Goal: Task Accomplishment & Management: Manage account settings

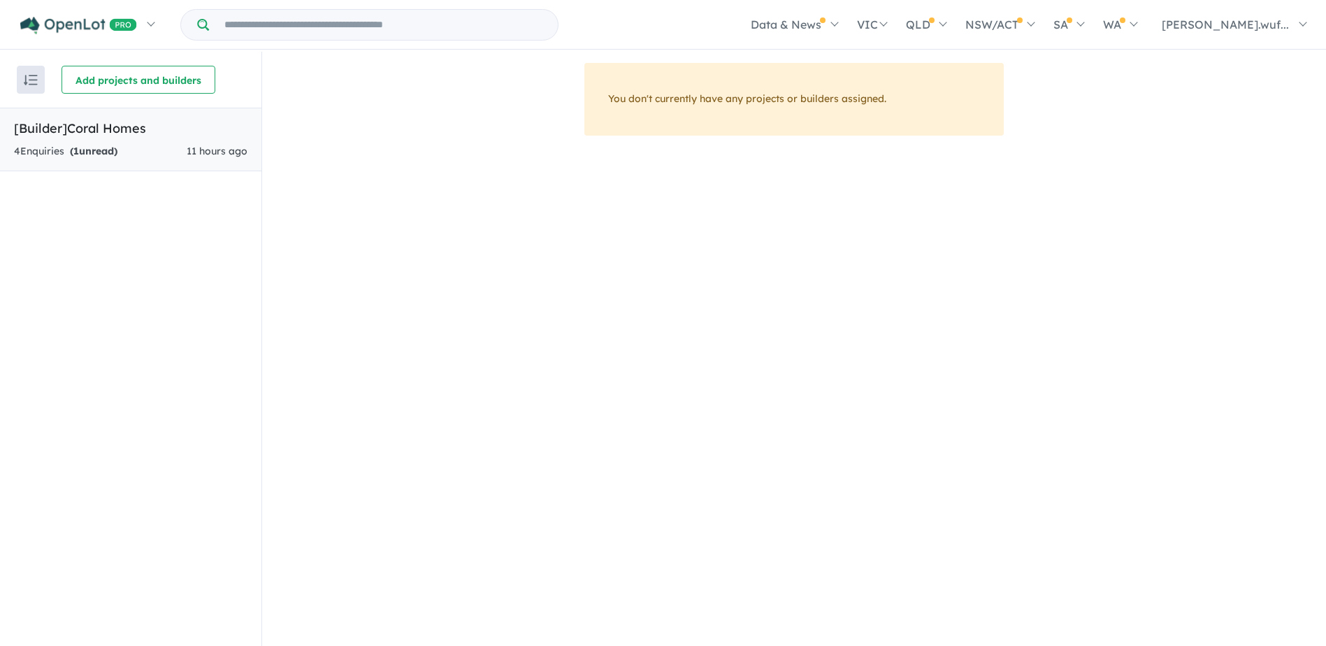
click at [89, 151] on strong "( 1 unread)" at bounding box center [94, 151] width 48 height 13
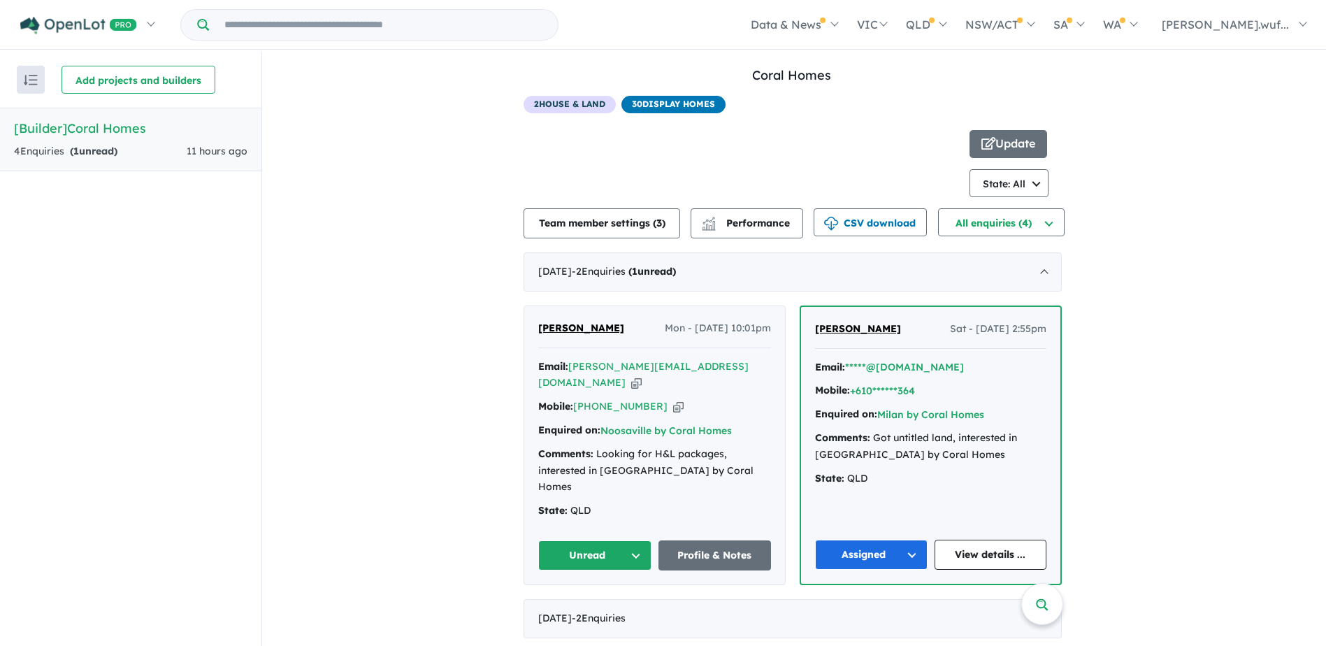
click at [673, 399] on icon "button" at bounding box center [678, 406] width 10 height 15
click at [964, 377] on div "Email: *****@yahoo.com Mobile: +610******364 Enquired on: Milan by Coral Homes …" at bounding box center [930, 426] width 231 height 135
click at [887, 540] on button "Assigned" at bounding box center [871, 555] width 113 height 30
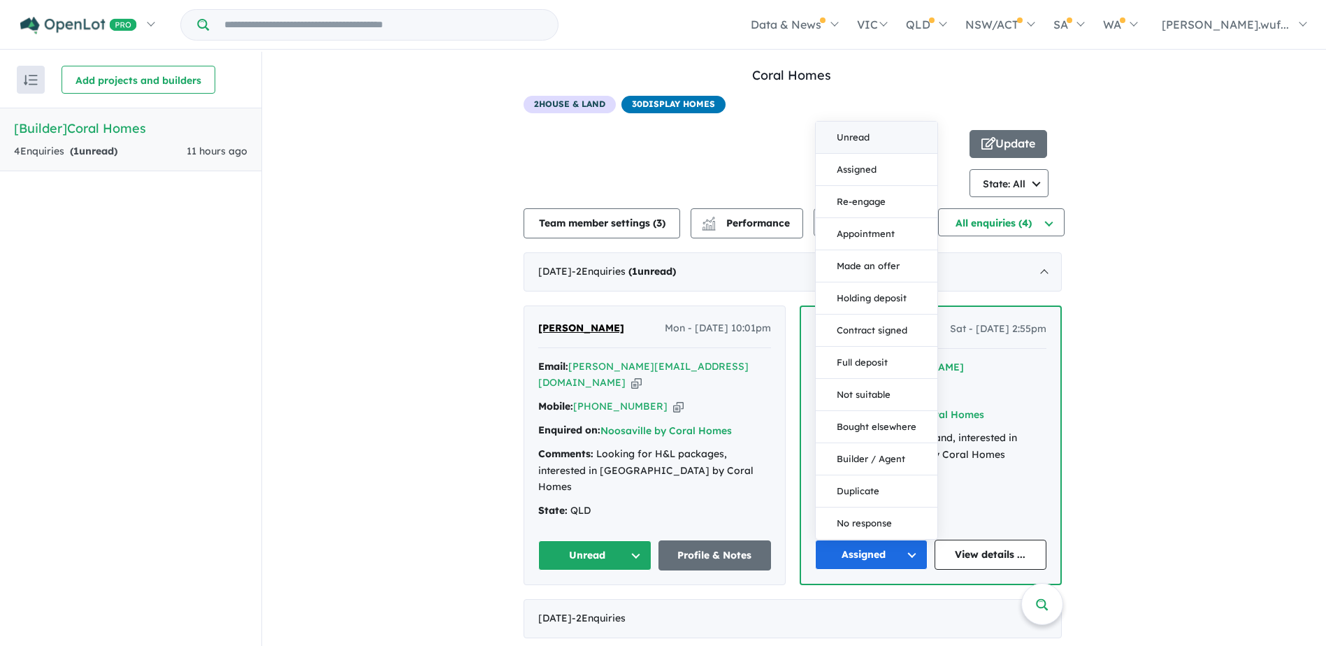
click at [865, 122] on button "Unread" at bounding box center [877, 138] width 122 height 32
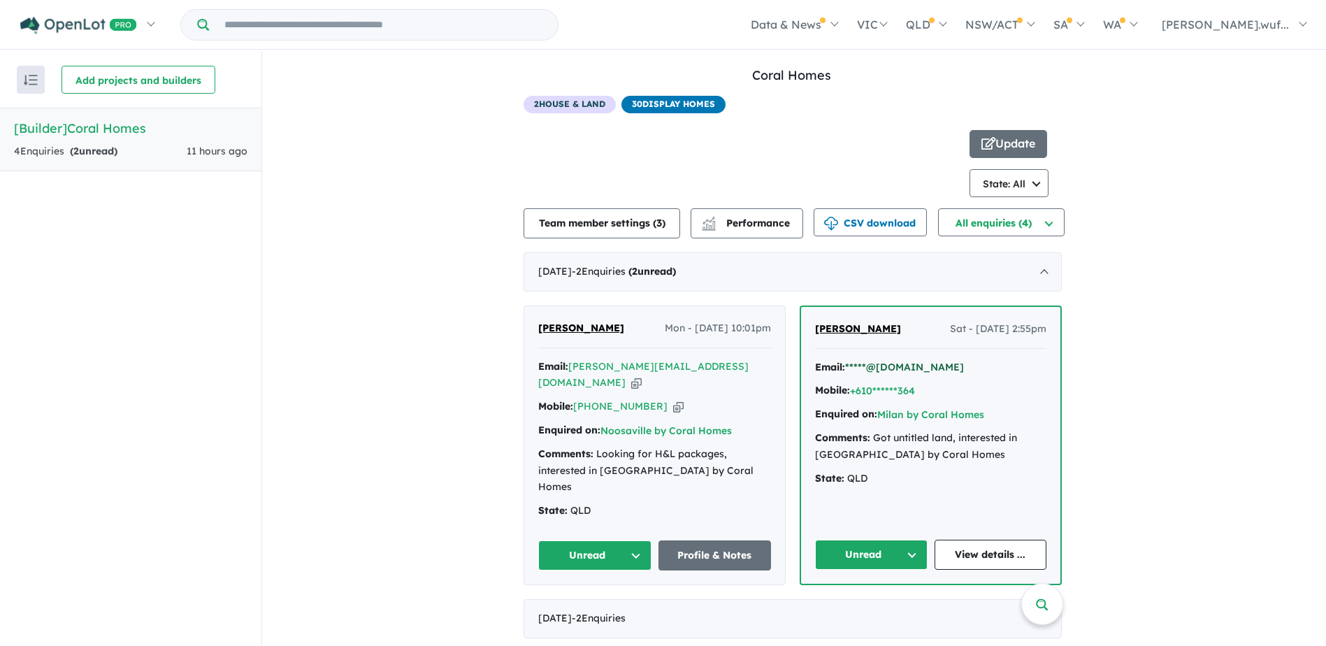
click at [919, 365] on button "*****@[DOMAIN_NAME]" at bounding box center [904, 367] width 119 height 15
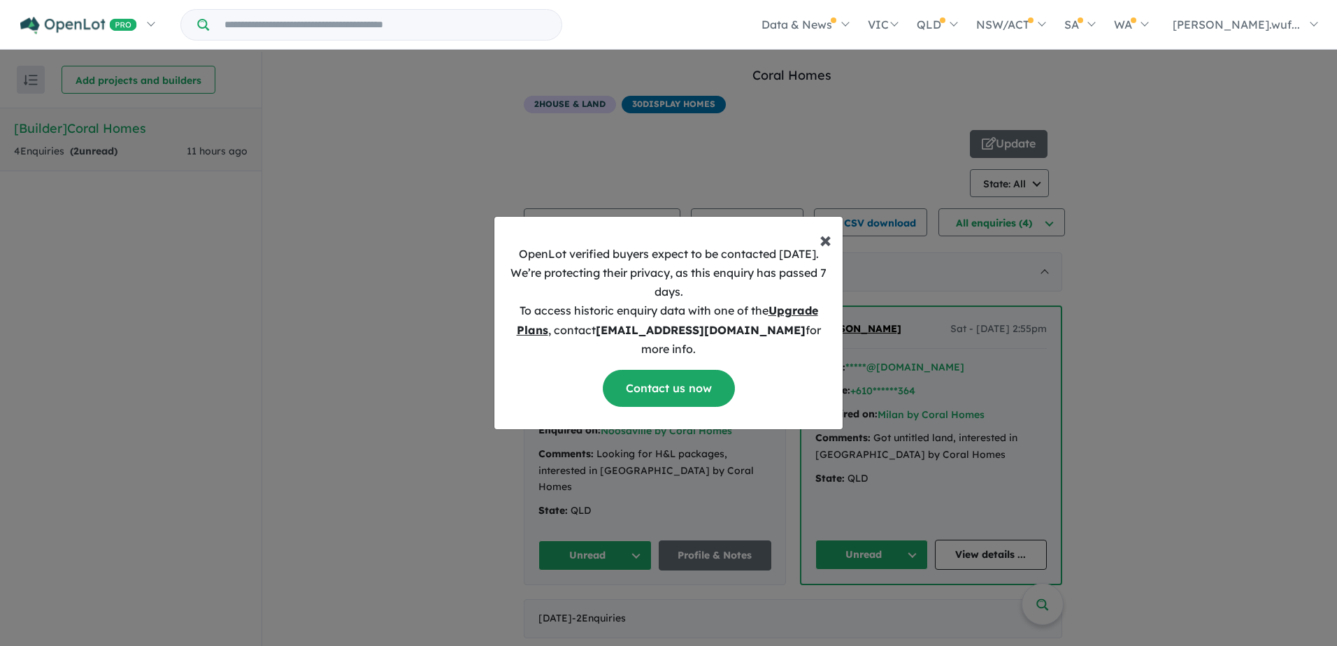
click at [822, 245] on span "×" at bounding box center [825, 239] width 12 height 28
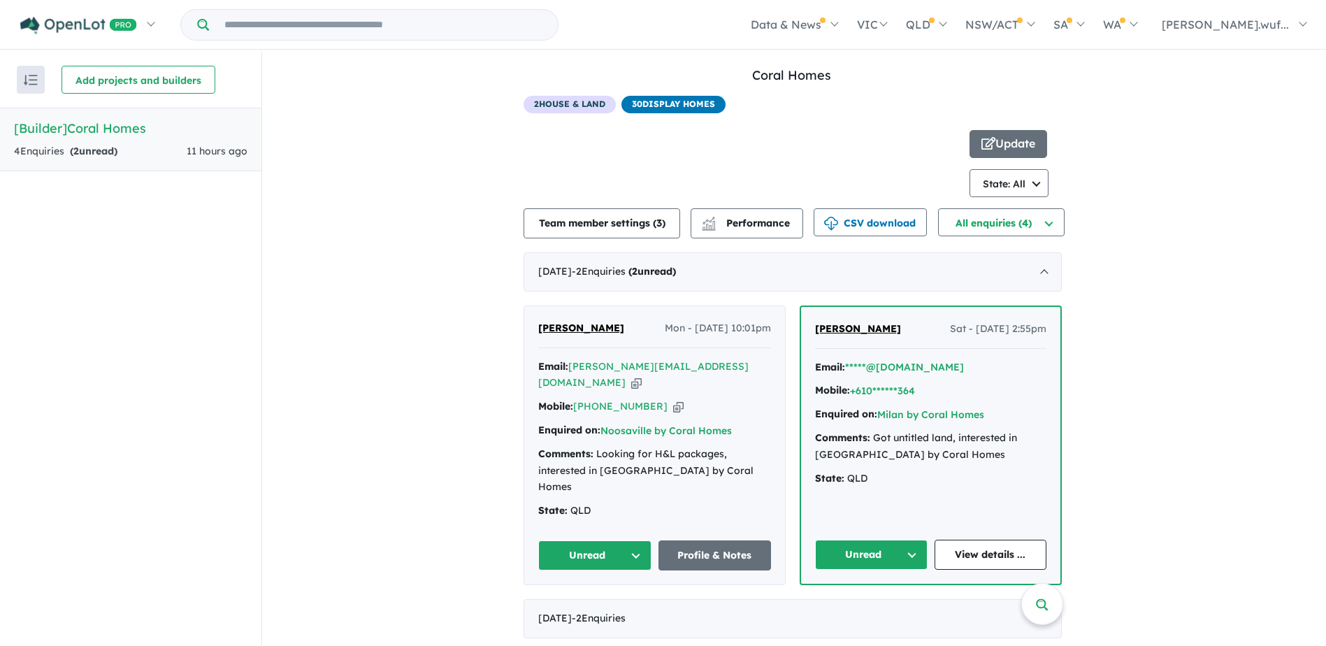
scroll to position [2, 0]
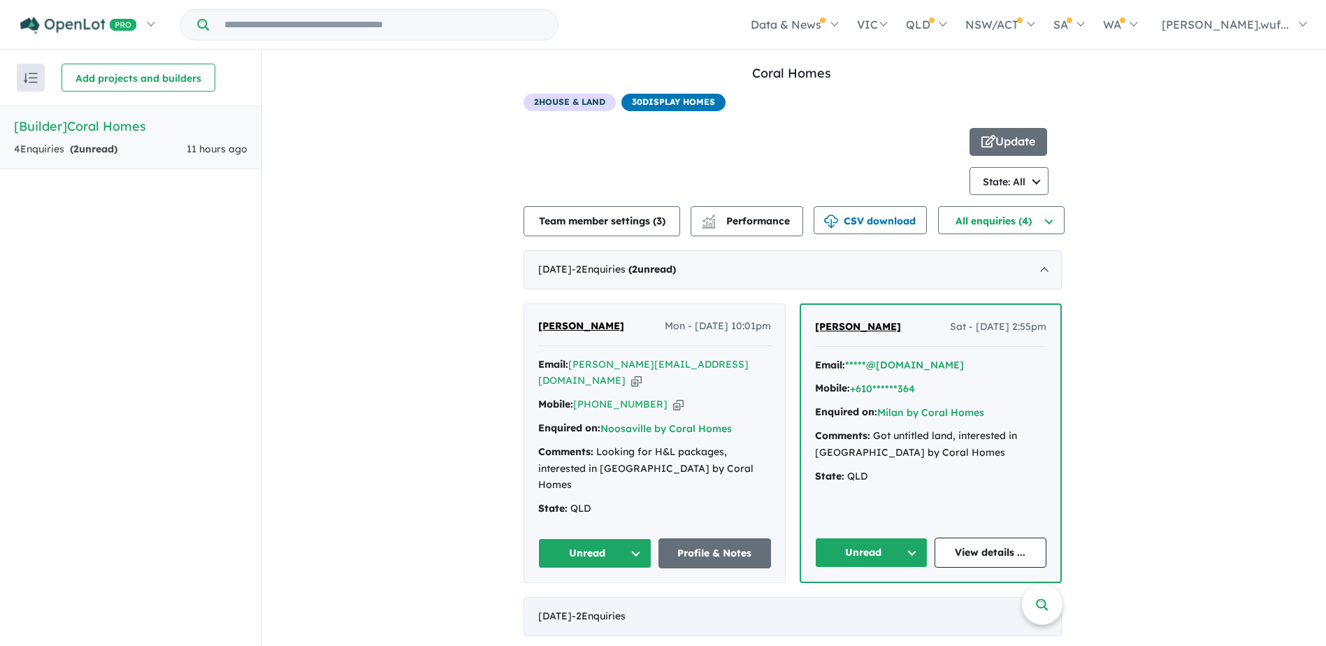
click at [987, 597] on div "July 2025 - 2 Enquir ies ( 0 unread)" at bounding box center [793, 616] width 538 height 39
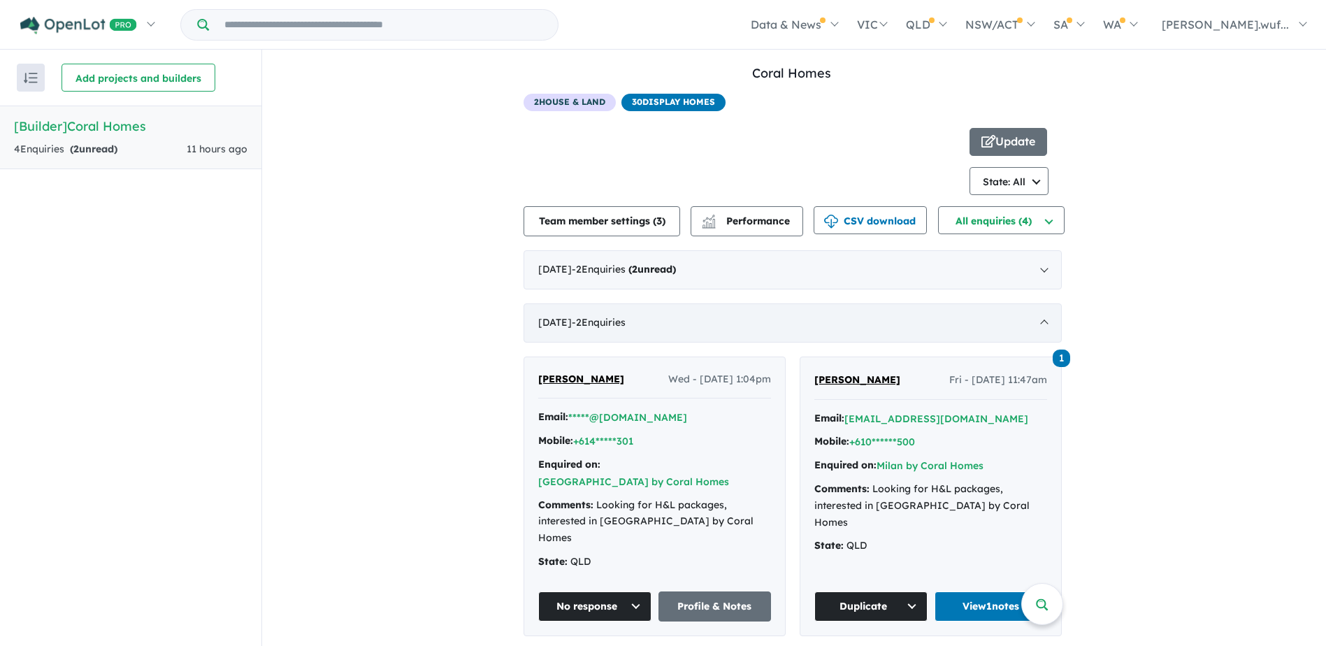
click at [761, 311] on div "July 2025 - 2 Enquir ies ( 0 unread)" at bounding box center [793, 322] width 538 height 39
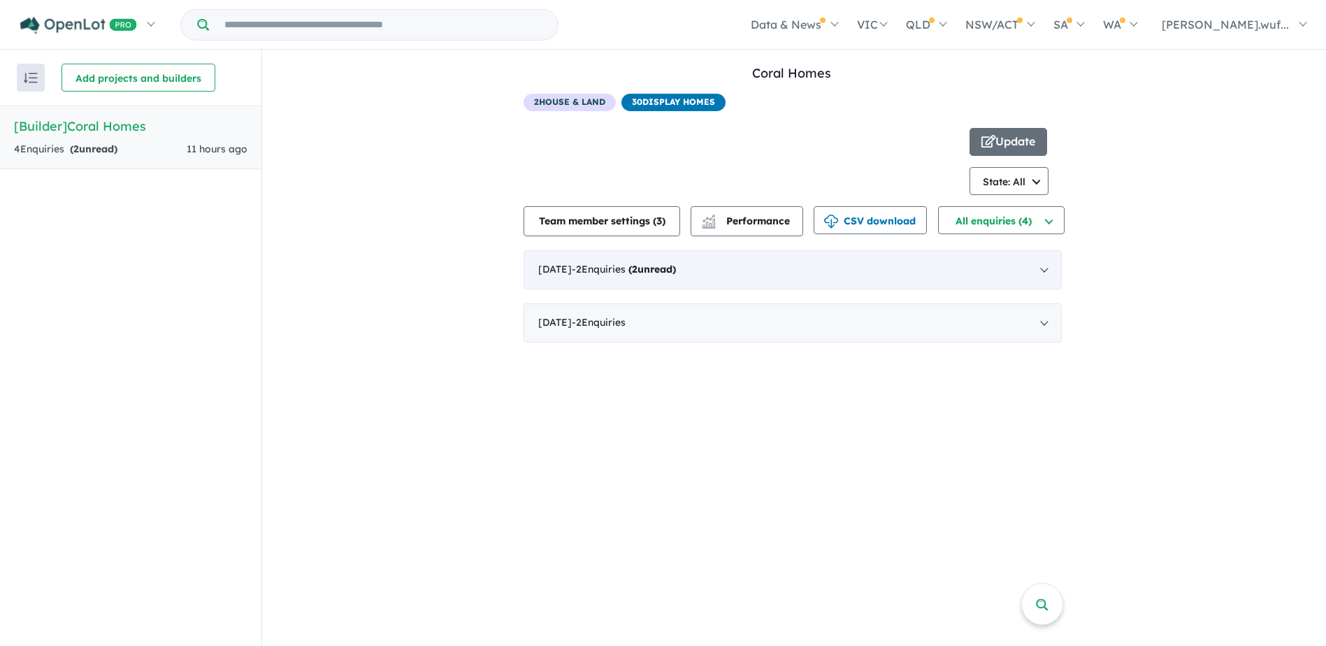
click at [758, 269] on div "[DATE] - 2 Enquir ies ( 2 unread)" at bounding box center [793, 269] width 538 height 39
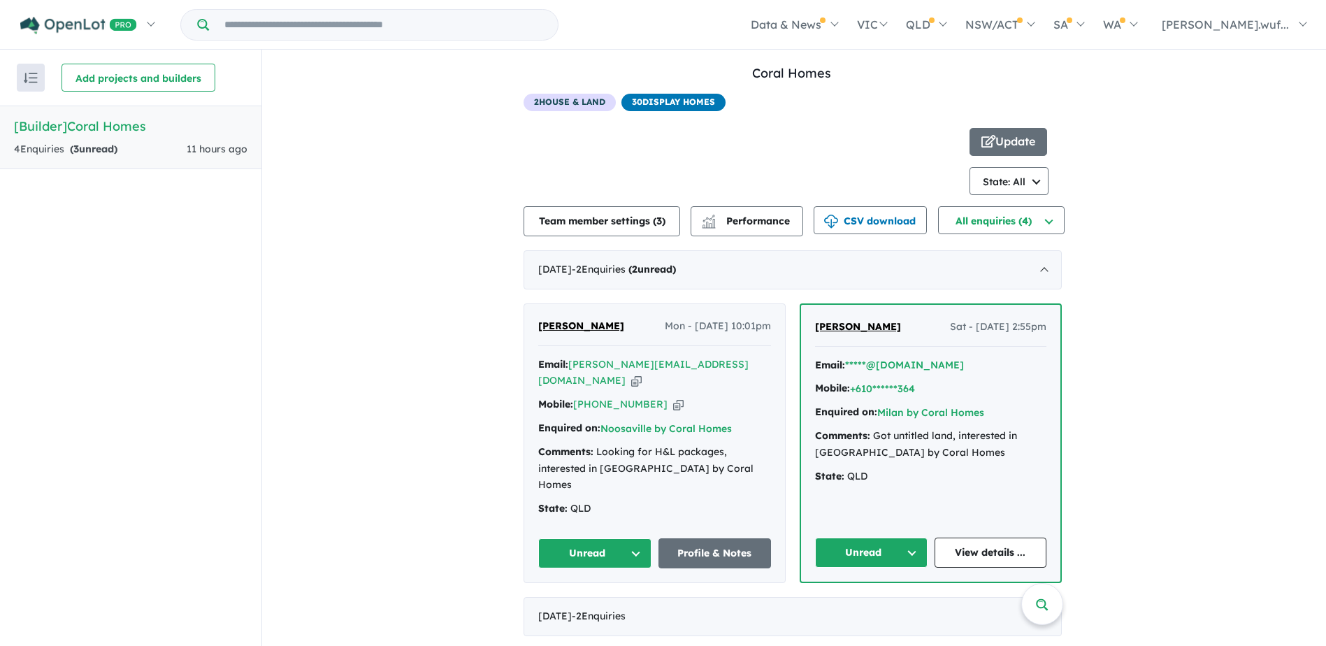
scroll to position [0, 0]
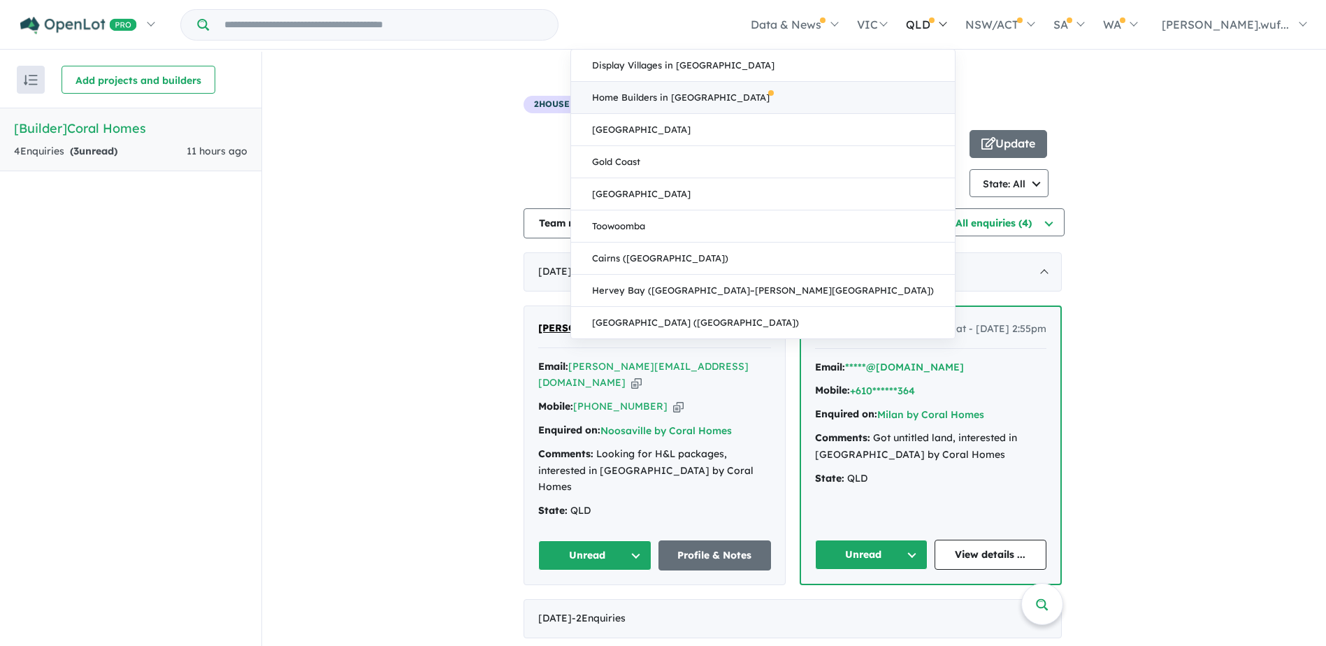
click at [954, 93] on link "Home Builders in [GEOGRAPHIC_DATA]" at bounding box center [763, 98] width 384 height 32
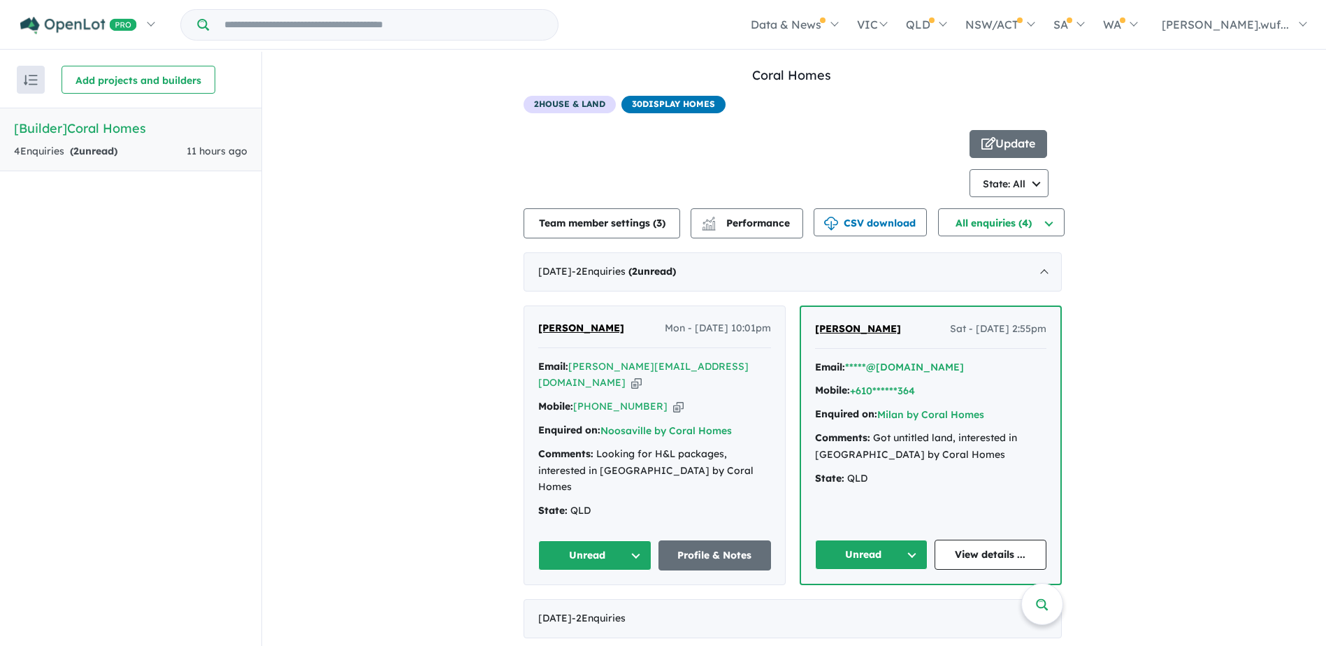
click at [151, 127] on h5 "[Builder] Coral Homes" at bounding box center [131, 128] width 234 height 19
click at [132, 76] on button "Add projects and builders" at bounding box center [139, 80] width 154 height 28
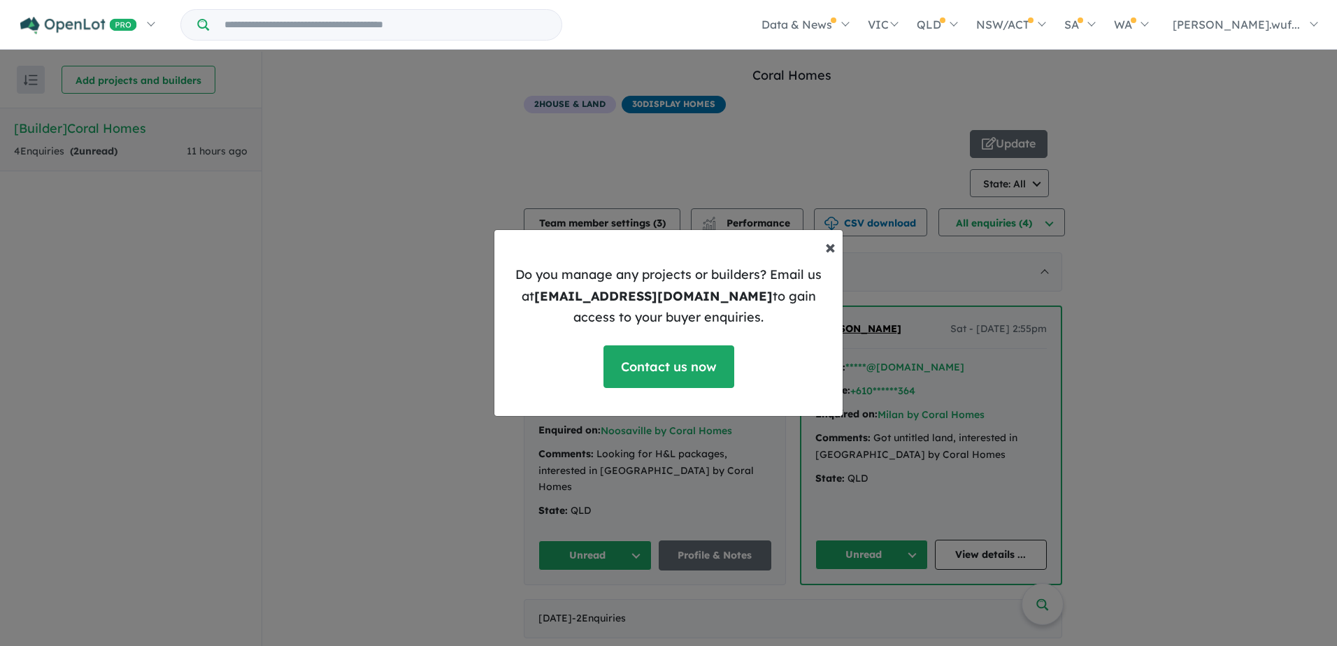
click at [826, 250] on span "×" at bounding box center [830, 246] width 10 height 24
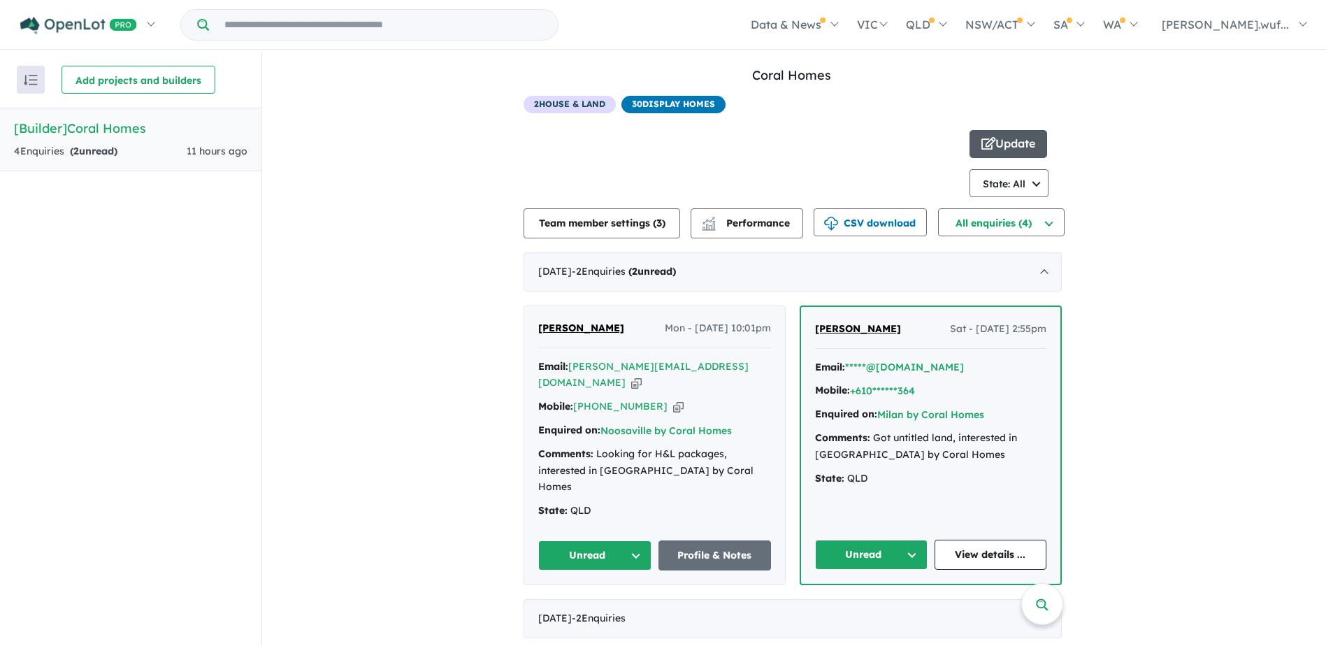
click at [1031, 134] on button "Update" at bounding box center [1009, 144] width 78 height 28
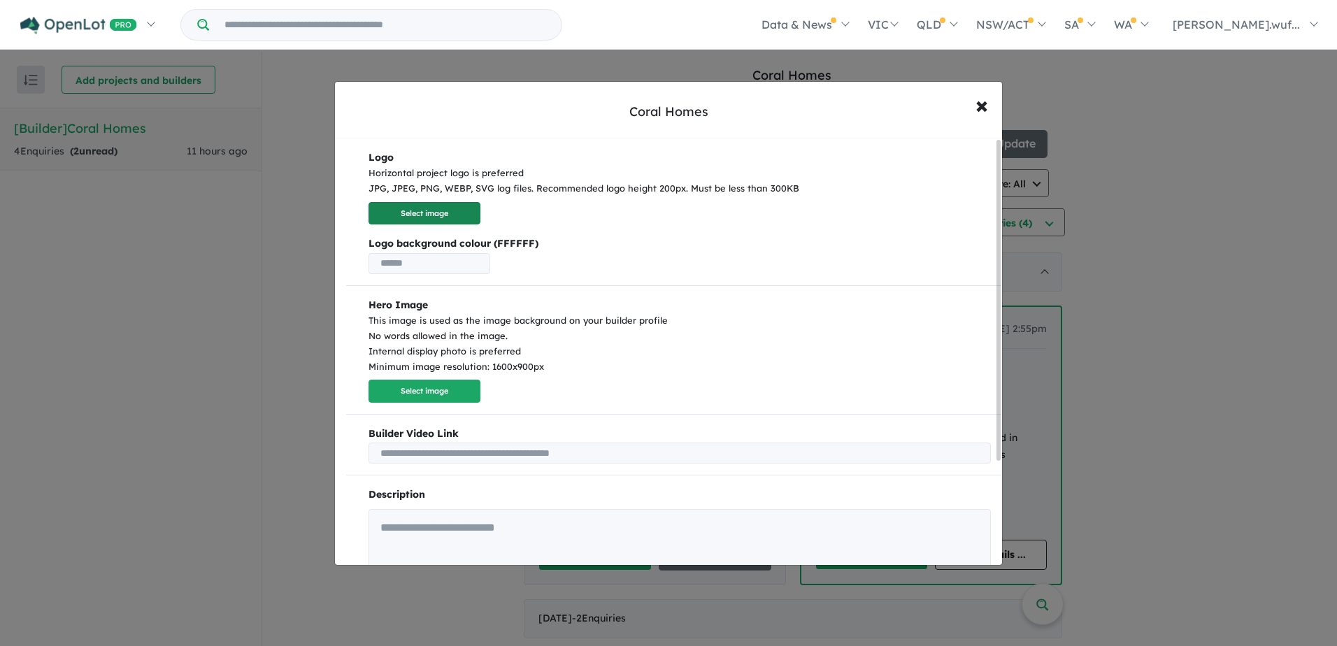
click at [468, 219] on button "Select image" at bounding box center [424, 213] width 112 height 23
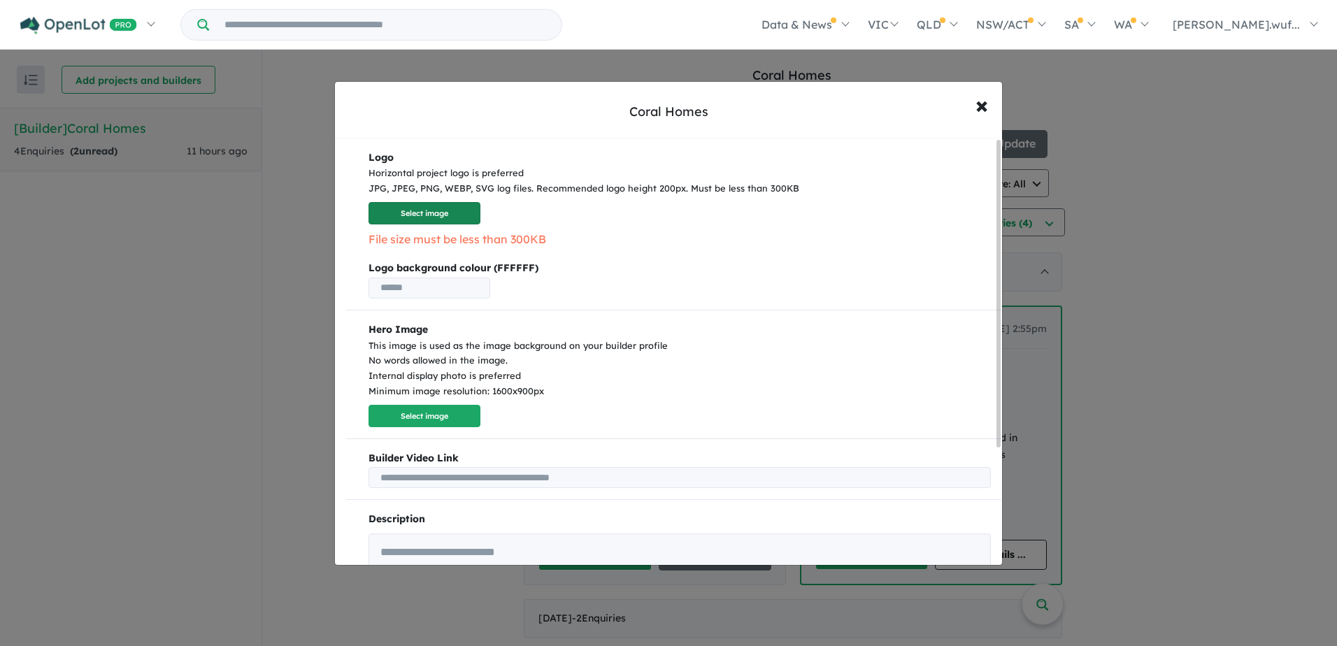
click at [457, 215] on button "Select image" at bounding box center [424, 213] width 112 height 23
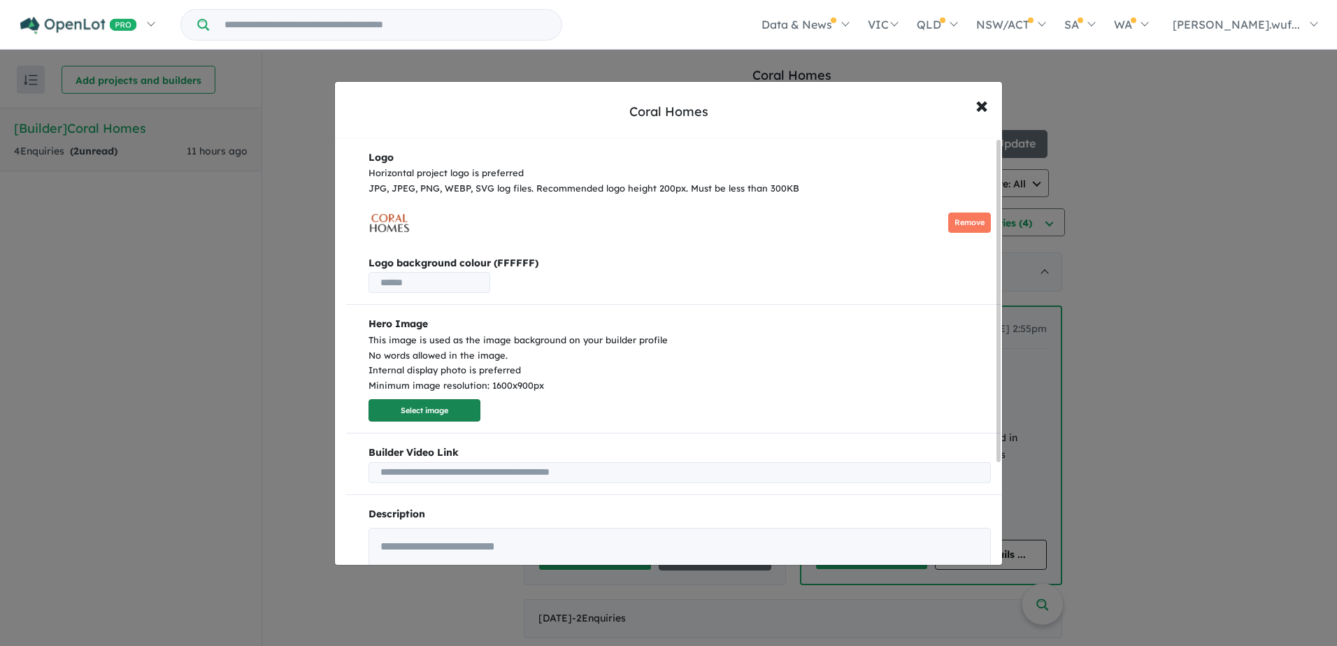
click at [421, 415] on button "Select image" at bounding box center [424, 410] width 112 height 23
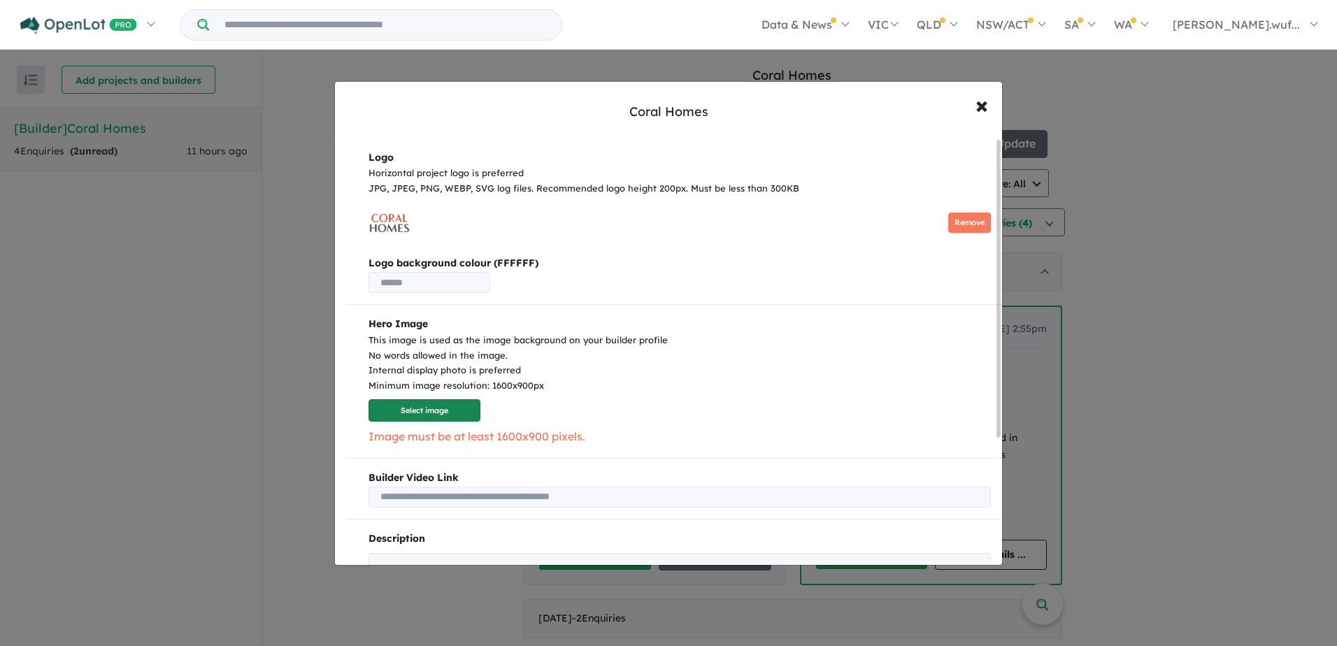
click at [426, 415] on button "Select image" at bounding box center [424, 410] width 112 height 23
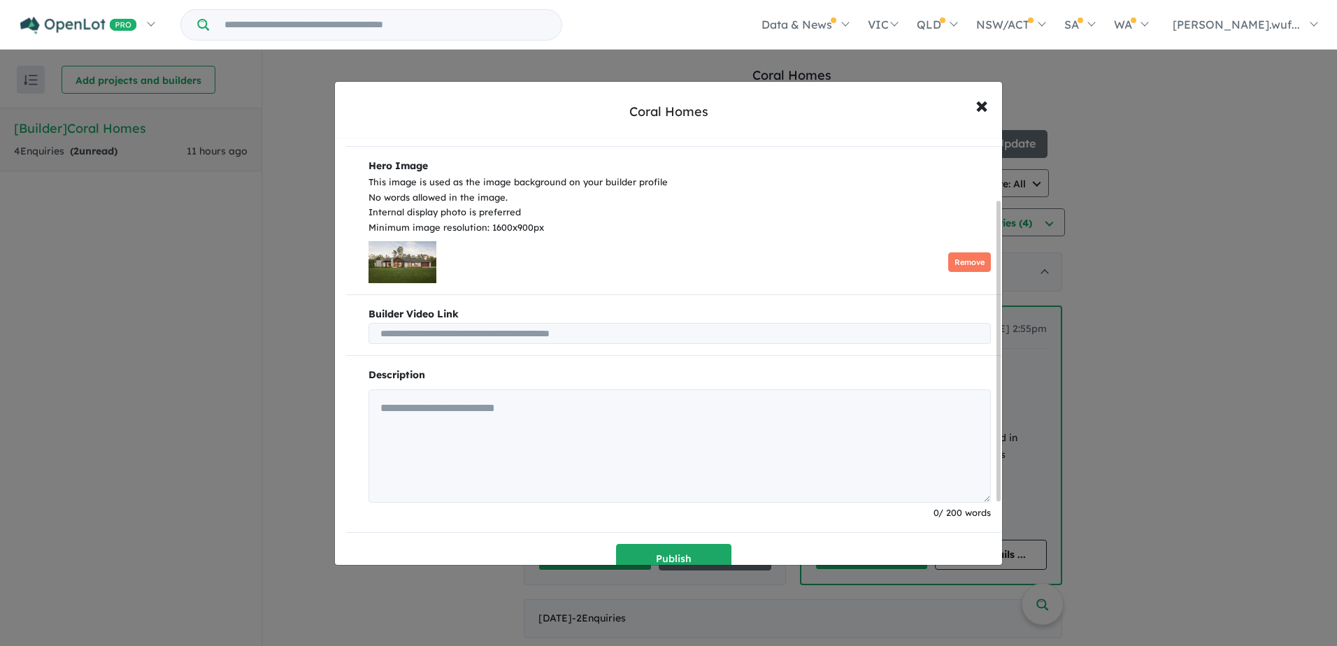
scroll to position [178, 0]
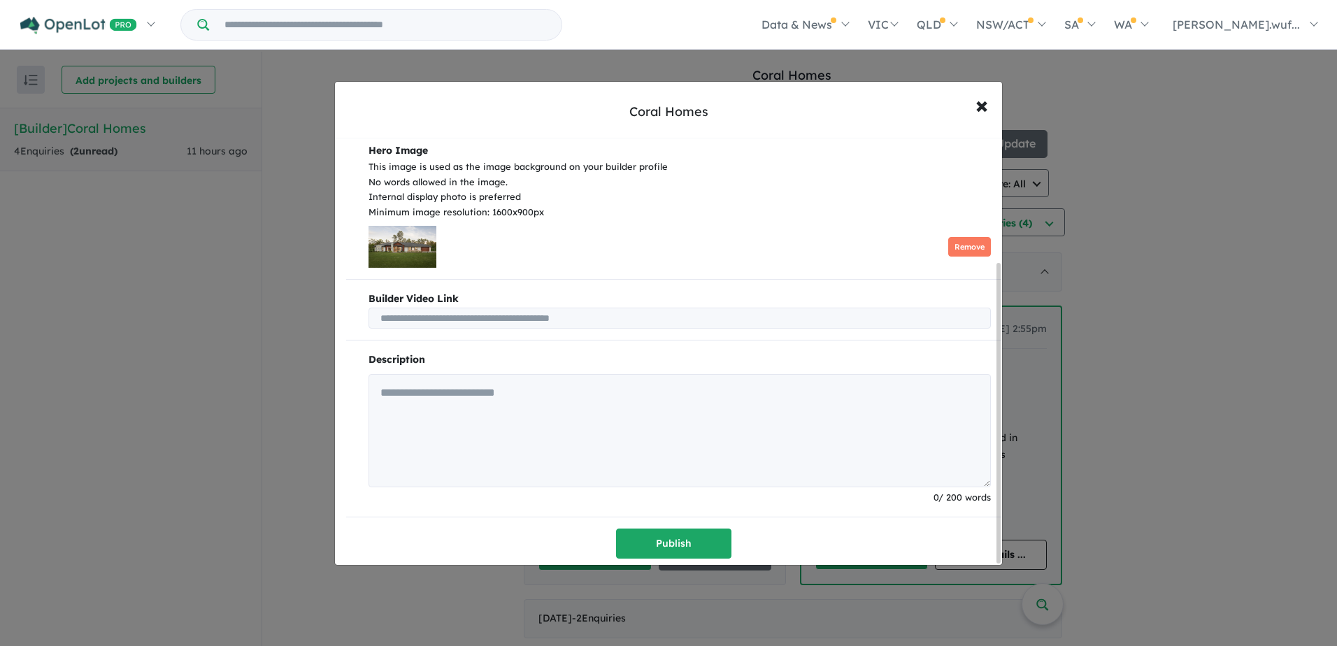
click at [713, 317] on input "text" at bounding box center [679, 318] width 622 height 21
paste input "**********"
type input "**********"
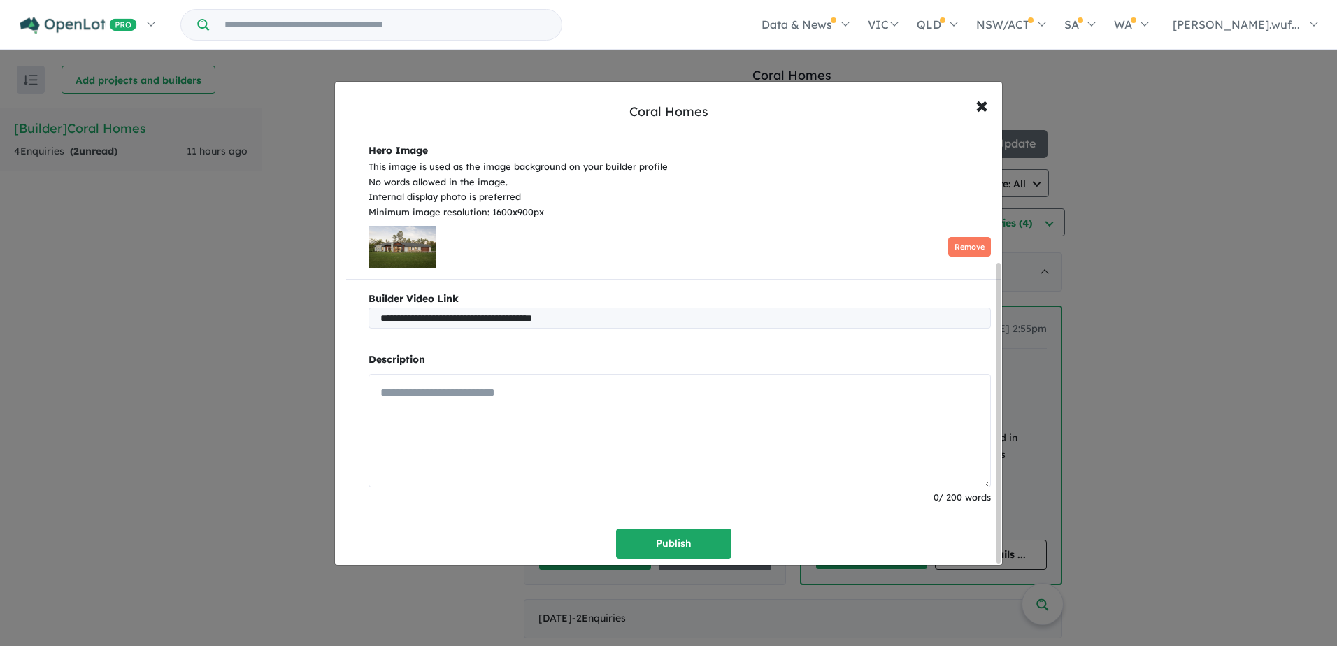
click at [522, 389] on textarea at bounding box center [679, 430] width 622 height 113
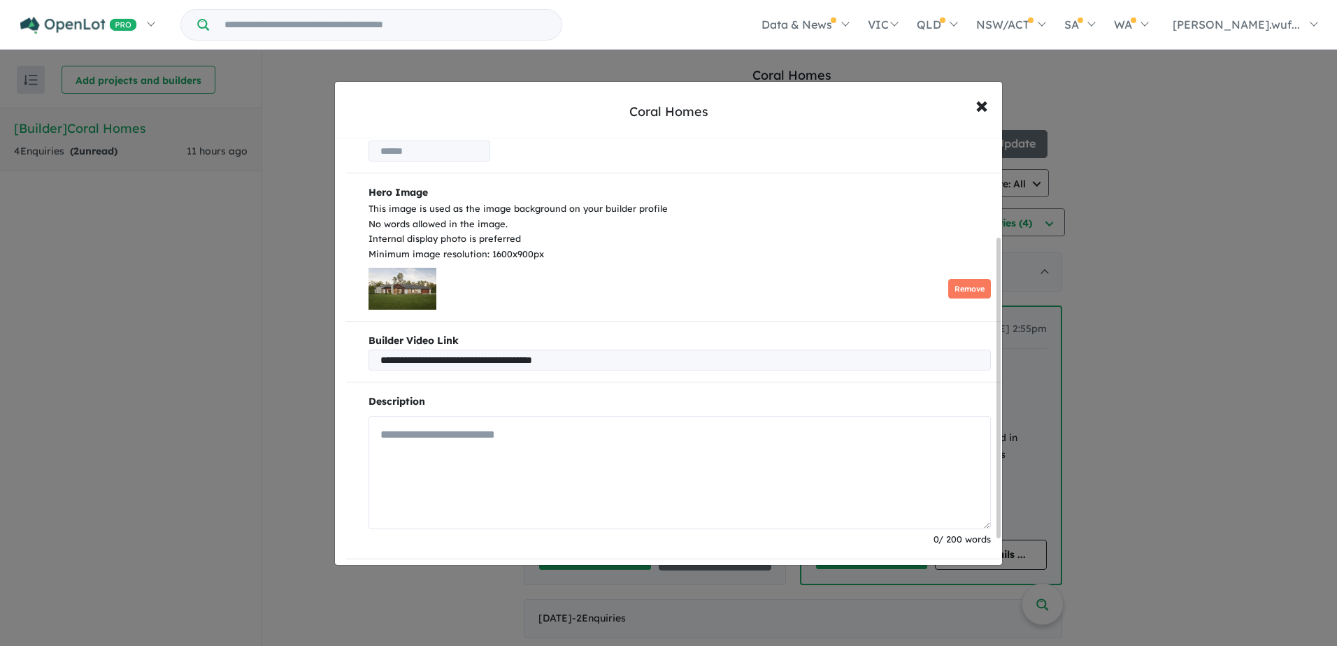
scroll to position [108, 0]
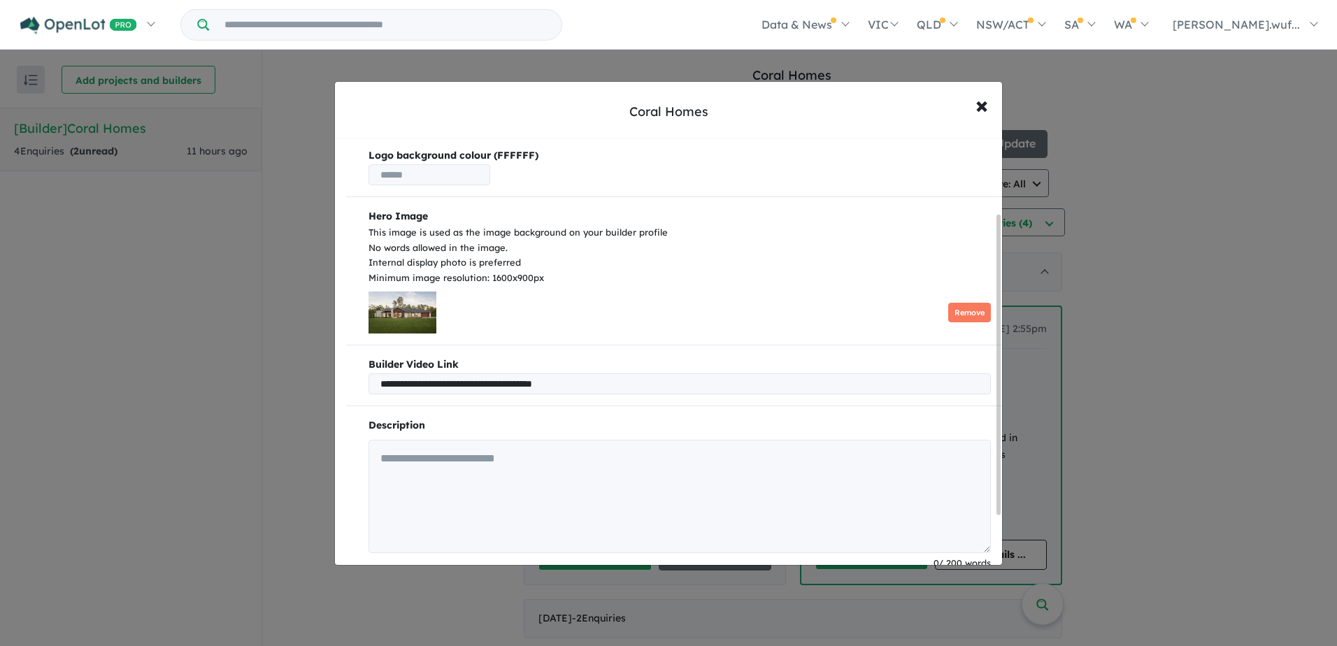
click at [710, 289] on p "Hero Image This image is used as the image background on your builder profile N…" at bounding box center [679, 270] width 622 height 125
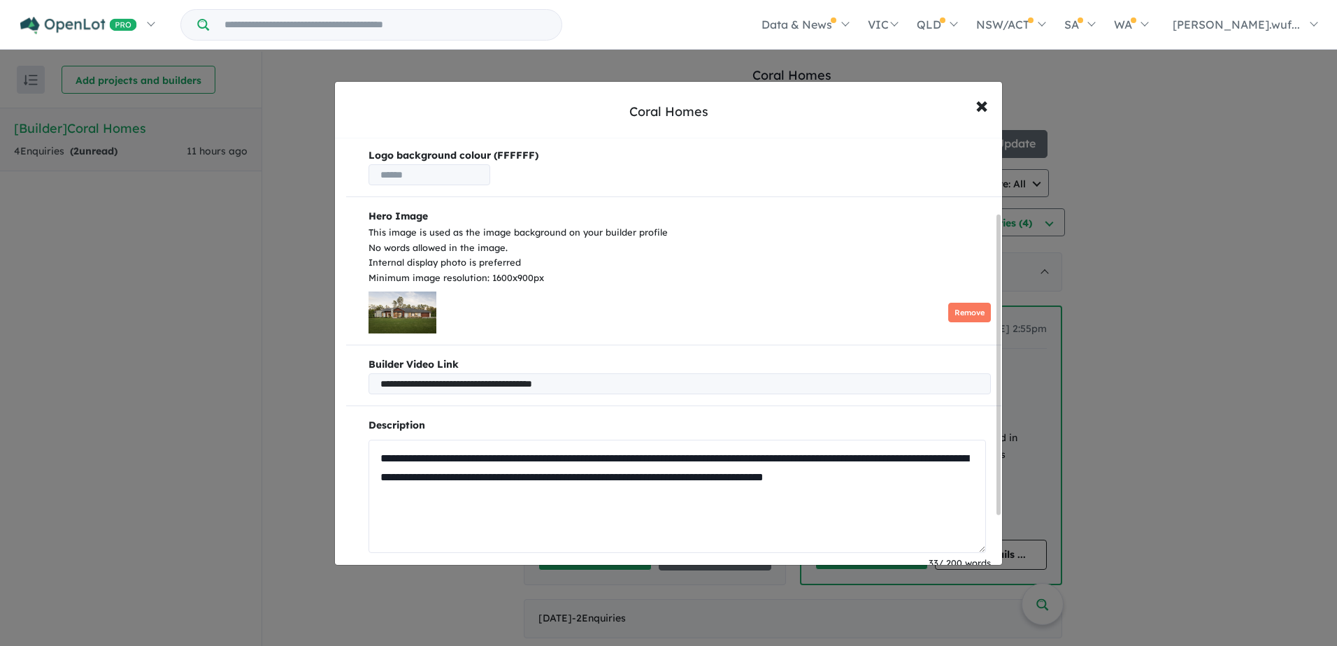
click at [475, 488] on textarea "**********" at bounding box center [676, 496] width 617 height 113
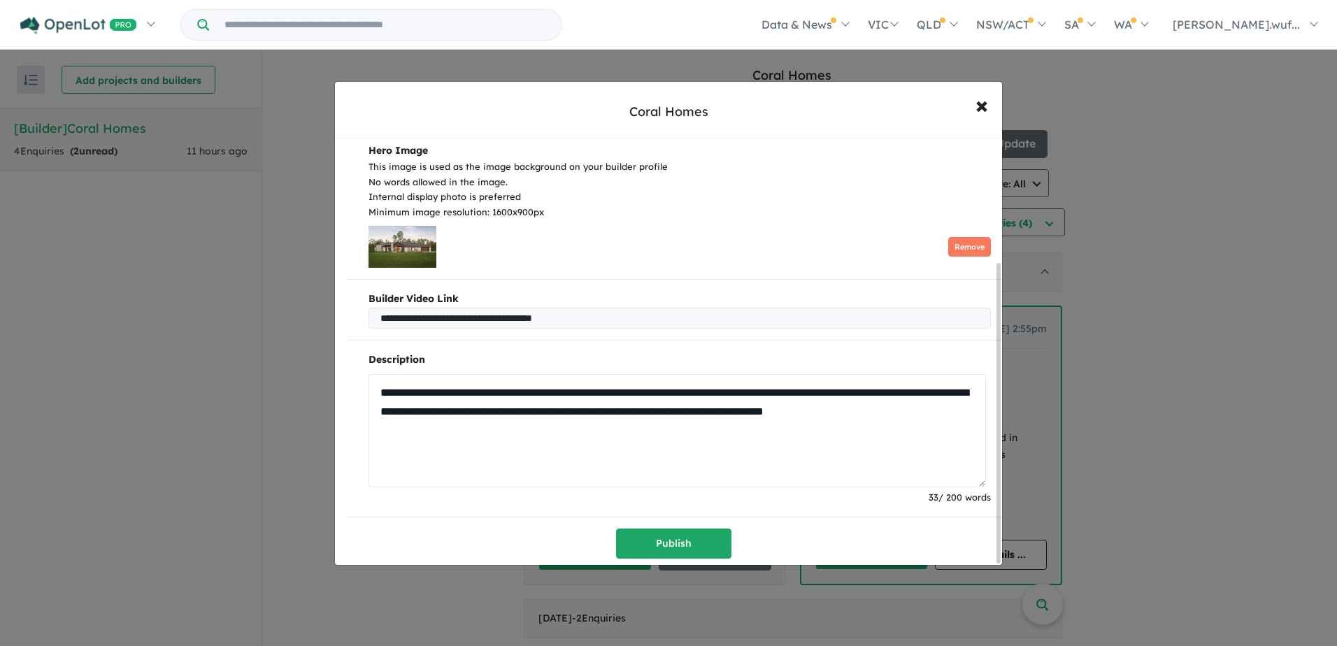
click at [468, 421] on textarea "**********" at bounding box center [676, 430] width 617 height 113
click at [585, 392] on textarea "**********" at bounding box center [676, 430] width 617 height 113
click at [570, 404] on textarea "**********" at bounding box center [676, 430] width 617 height 113
paste textarea "**********"
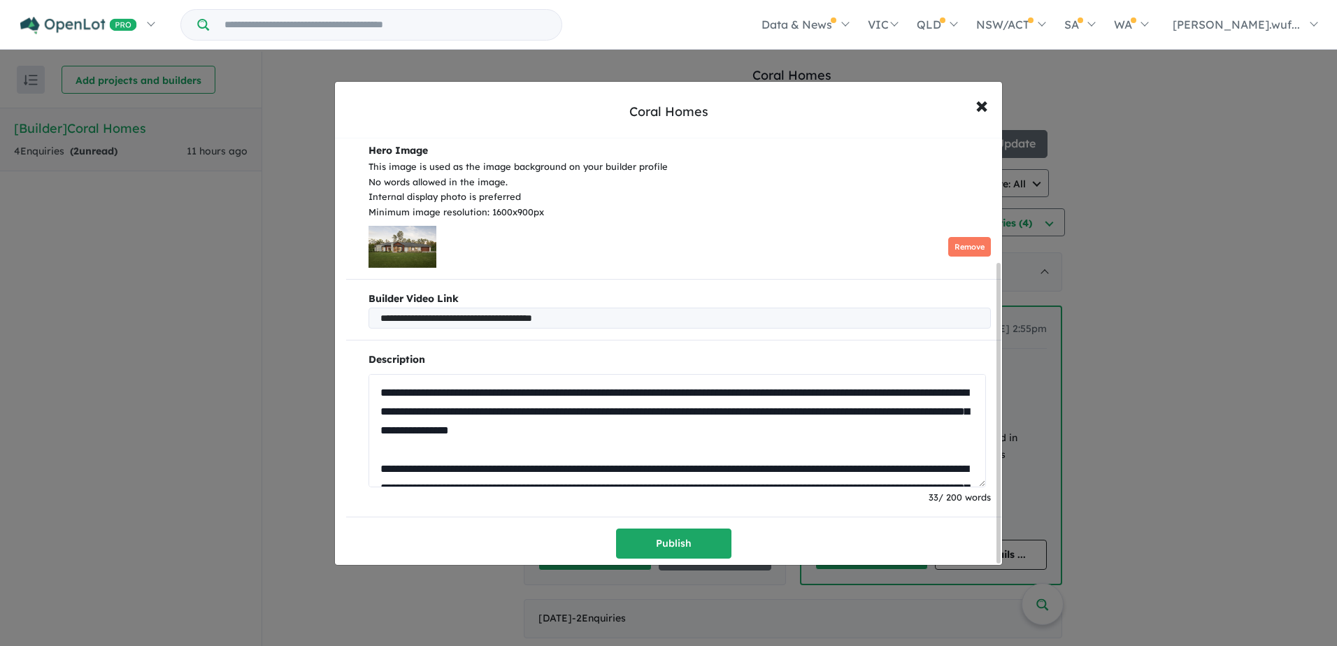
scroll to position [27, 0]
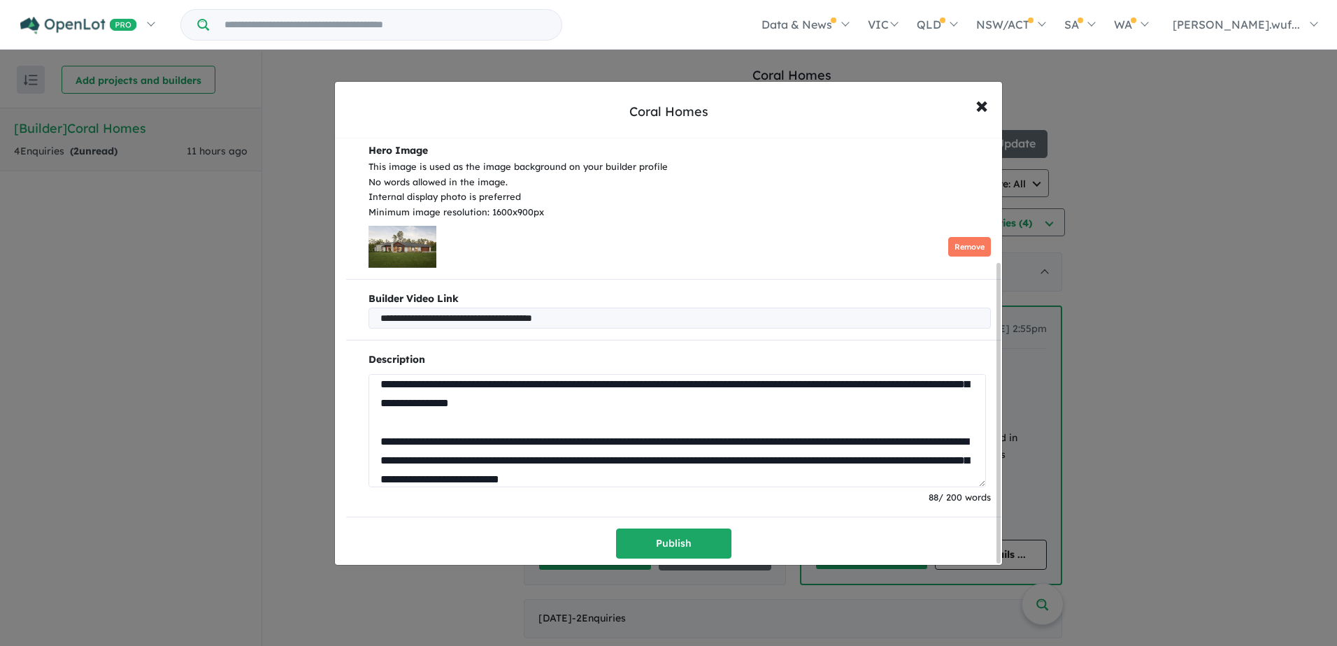
click at [682, 405] on textarea "**********" at bounding box center [676, 430] width 617 height 113
paste textarea "*"
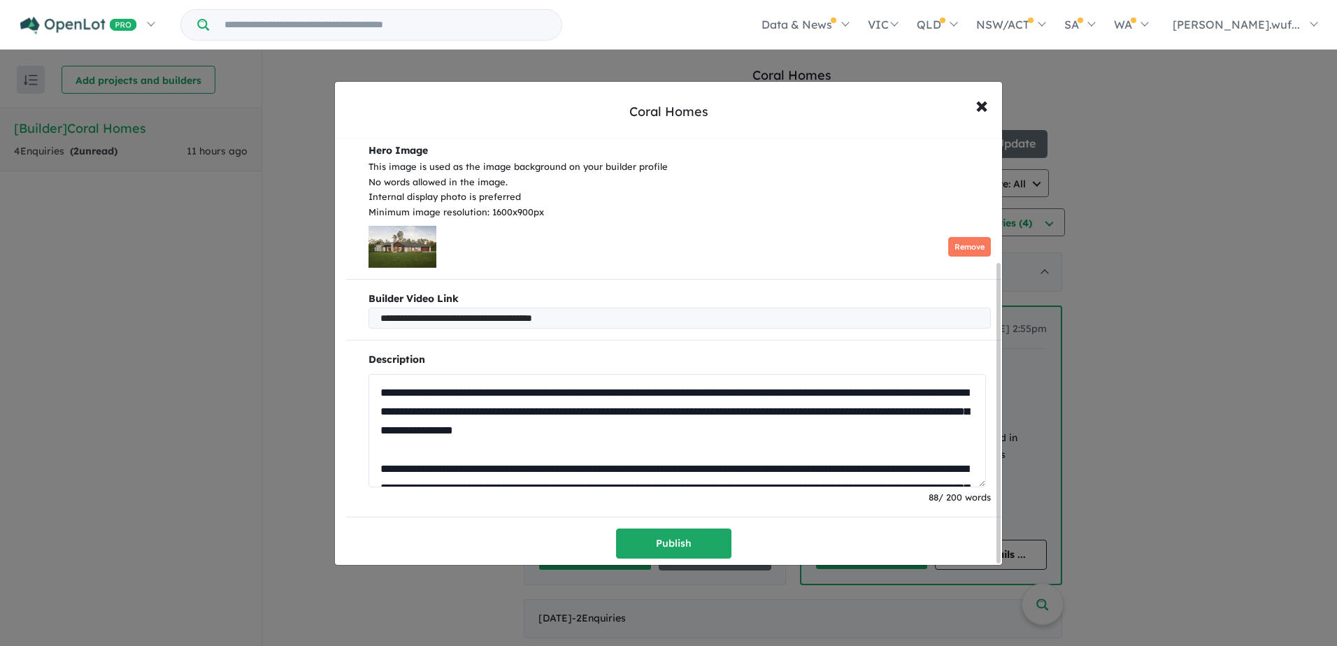
scroll to position [38, 0]
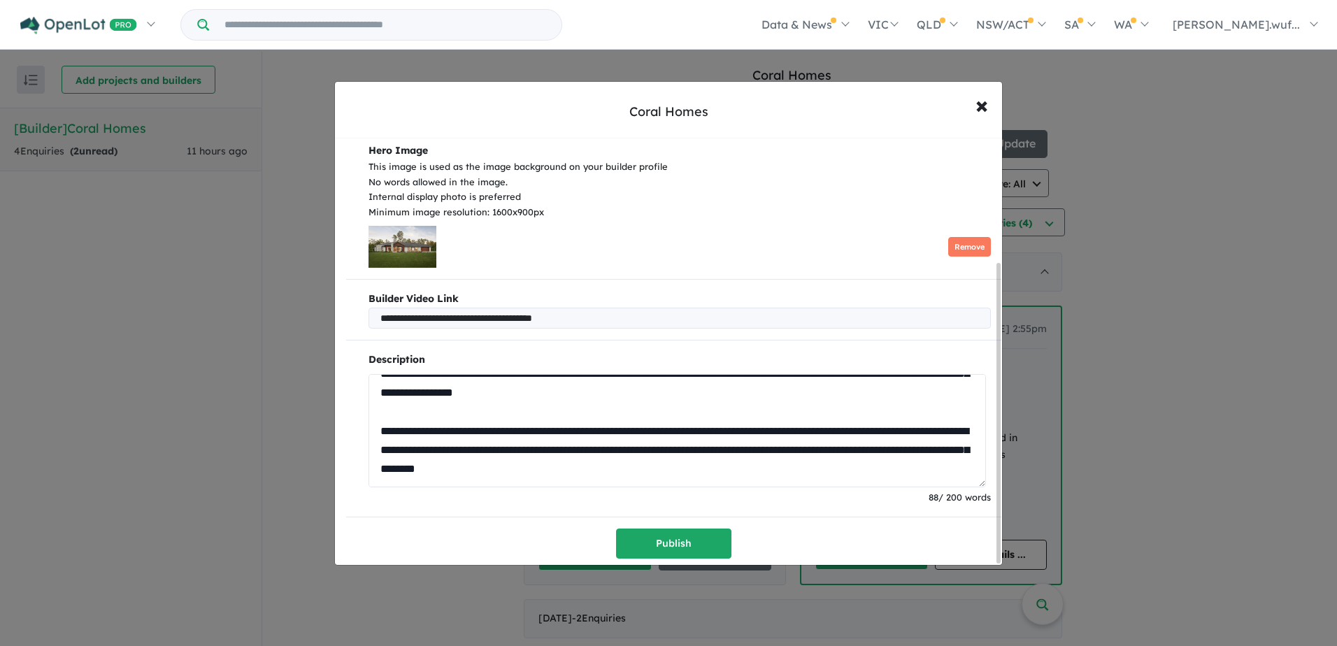
click at [550, 425] on textarea "**********" at bounding box center [676, 430] width 617 height 113
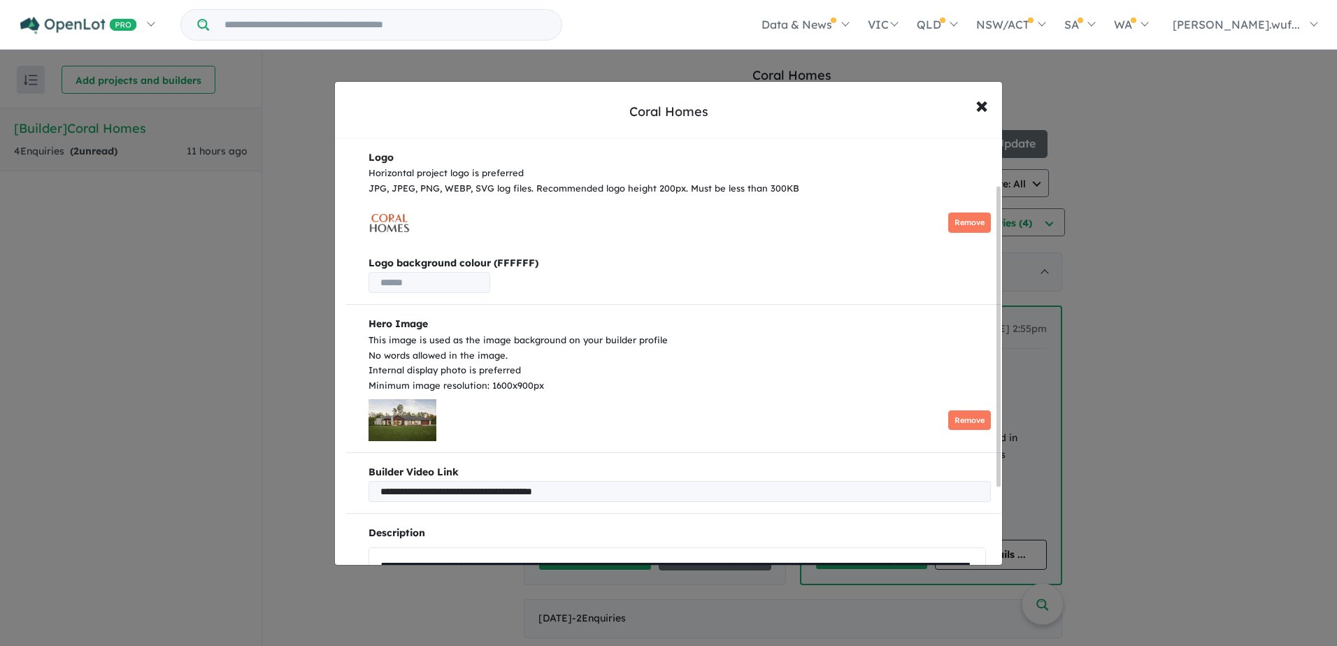
scroll to position [178, 0]
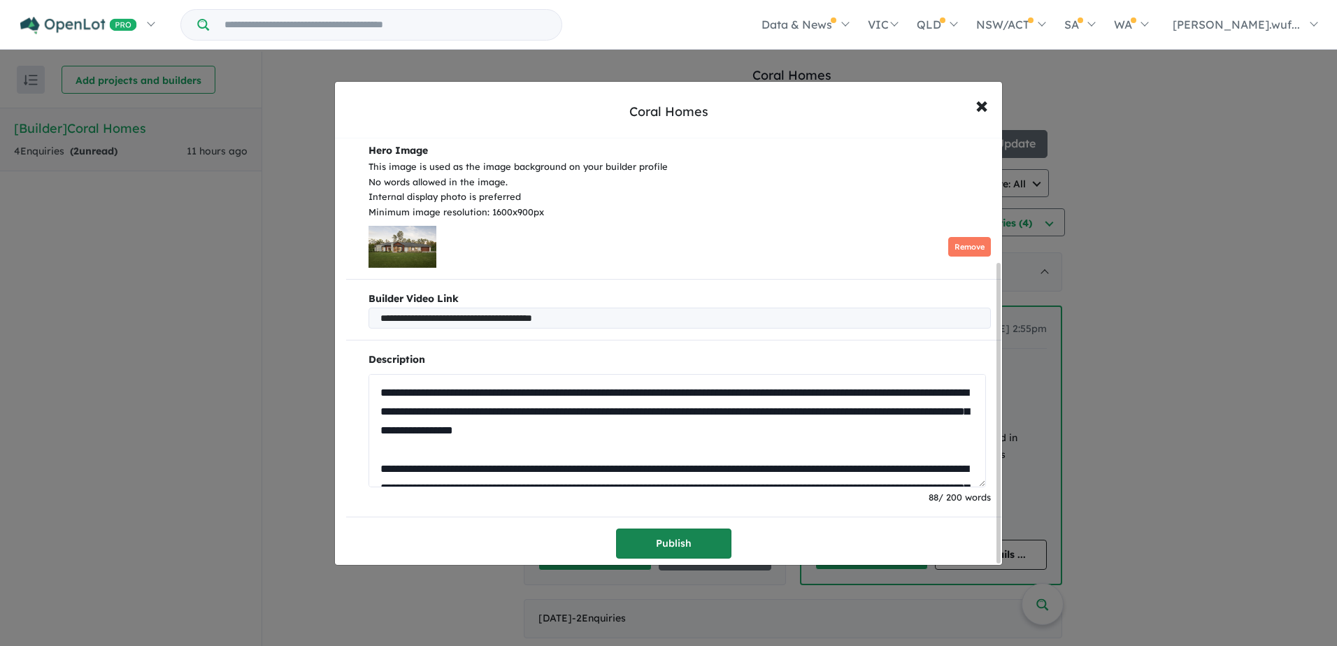
type textarea "**********"
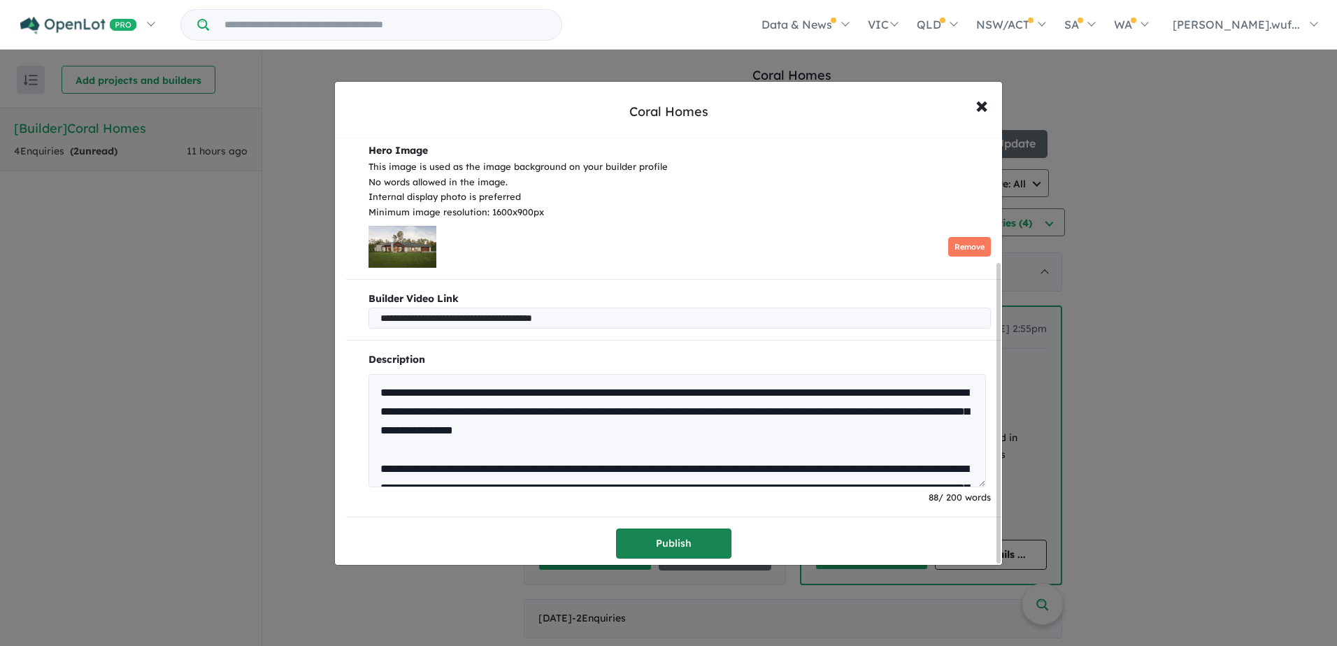
click at [675, 538] on button "Publish" at bounding box center [673, 544] width 115 height 30
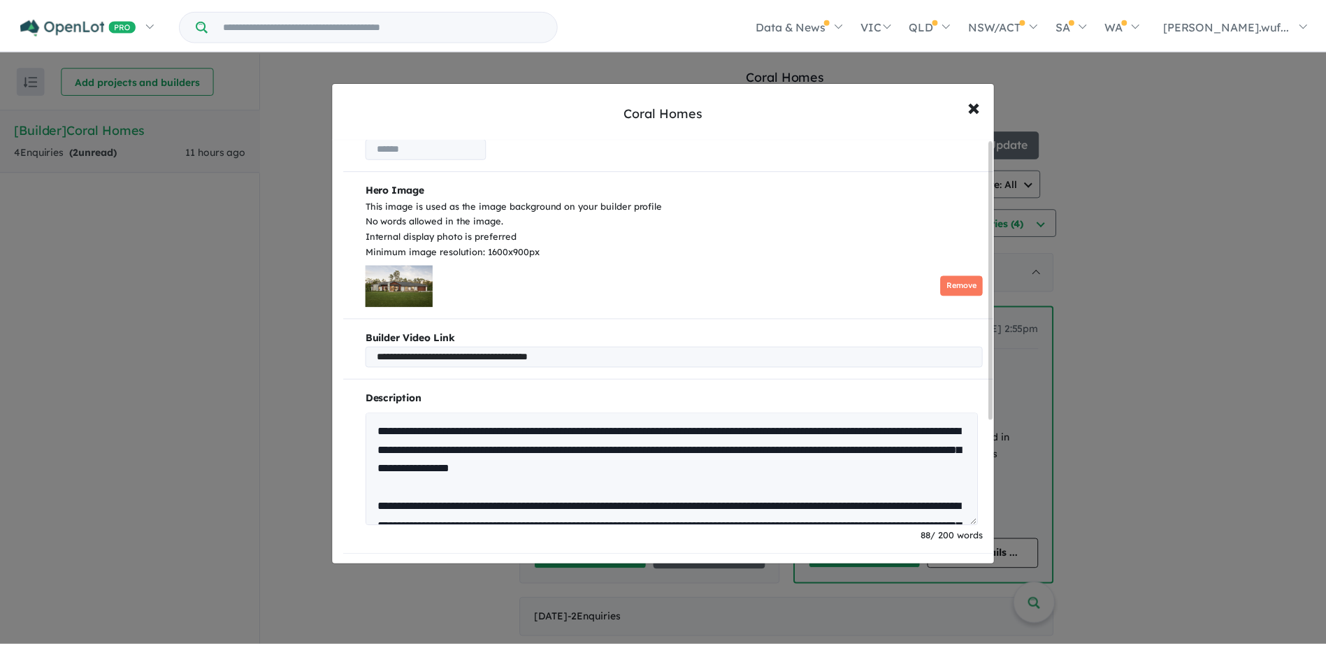
scroll to position [0, 0]
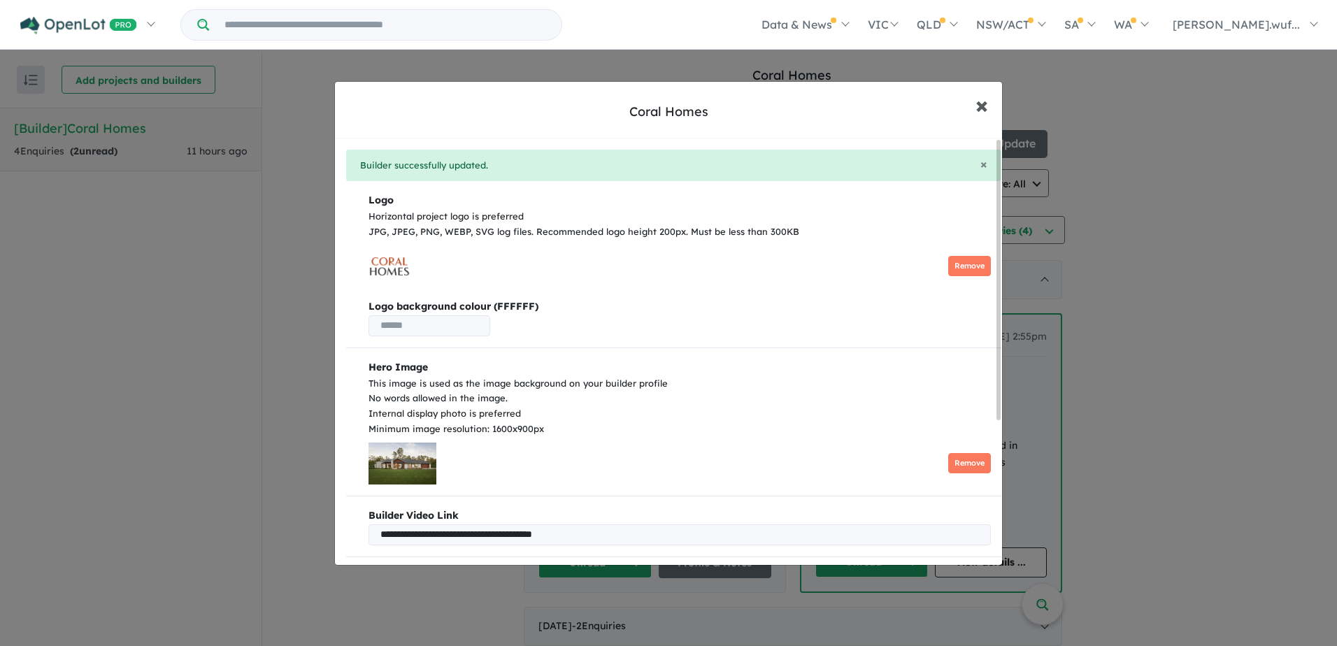
click at [974, 109] on button "× Close" at bounding box center [981, 105] width 41 height 38
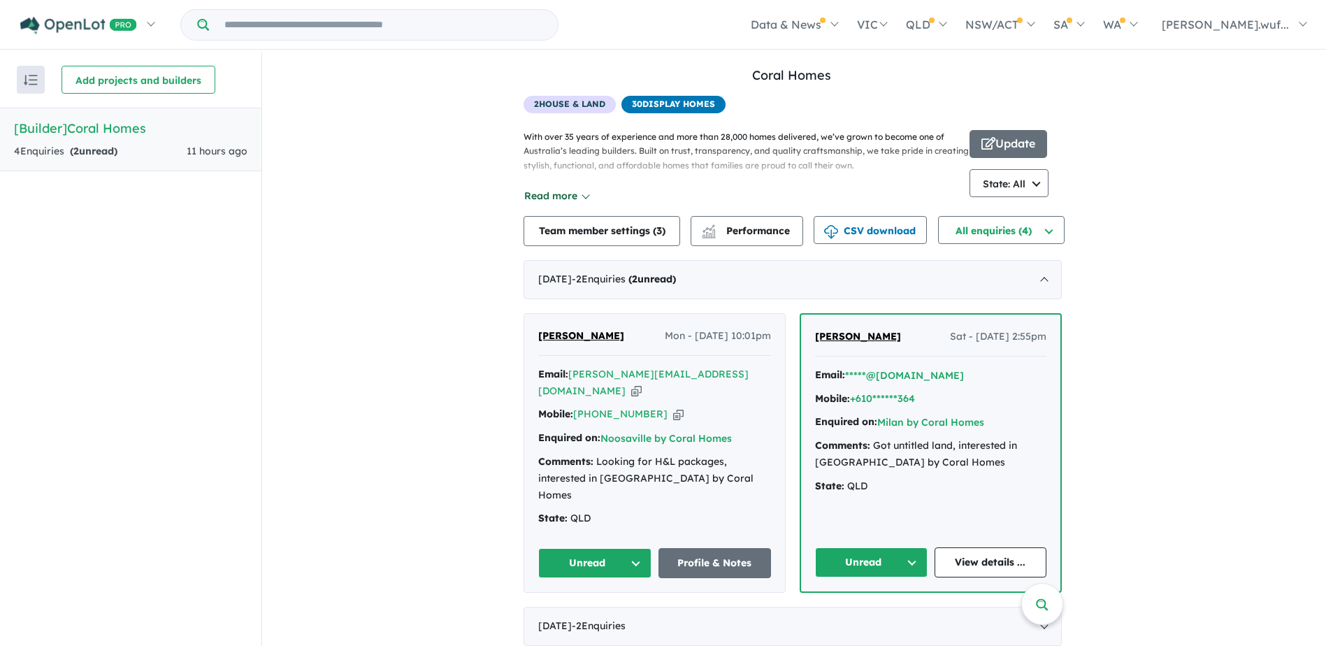
click at [574, 188] on button "Read more" at bounding box center [557, 196] width 66 height 16
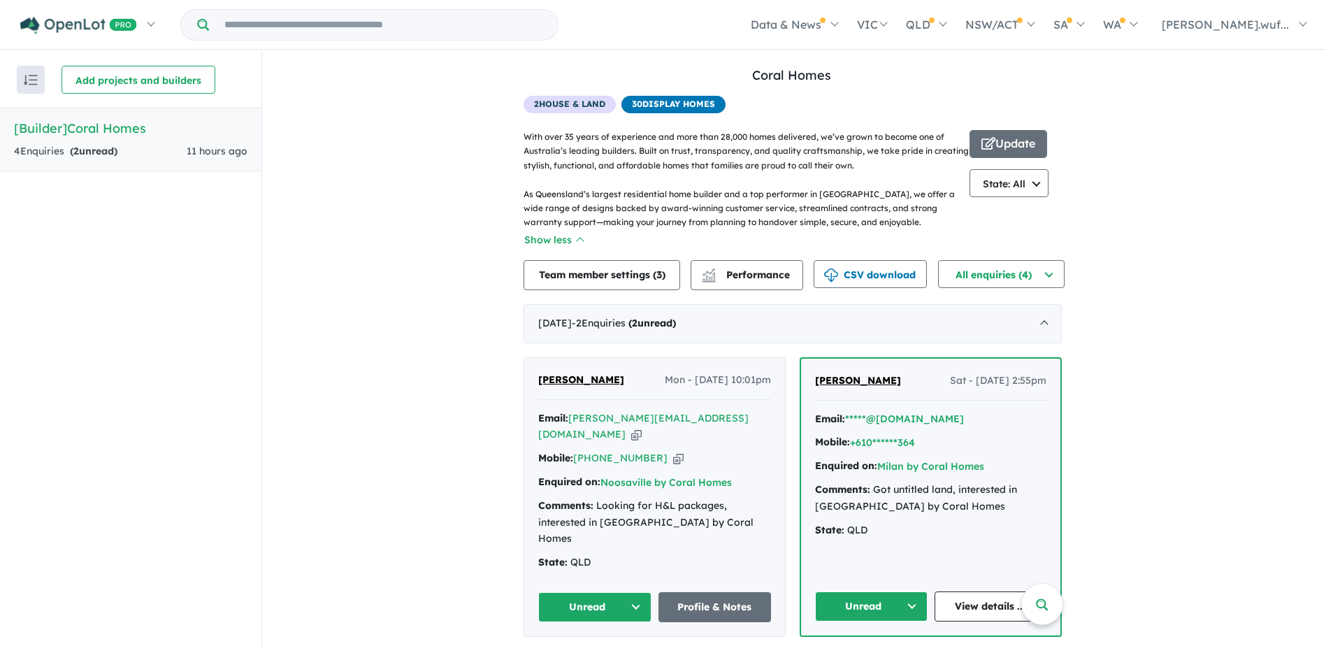
click at [670, 103] on span "30 Display Homes" at bounding box center [674, 104] width 104 height 17
click at [729, 310] on div "August 2025 - 2 Enquir ies ( 2 unread)" at bounding box center [793, 323] width 538 height 39
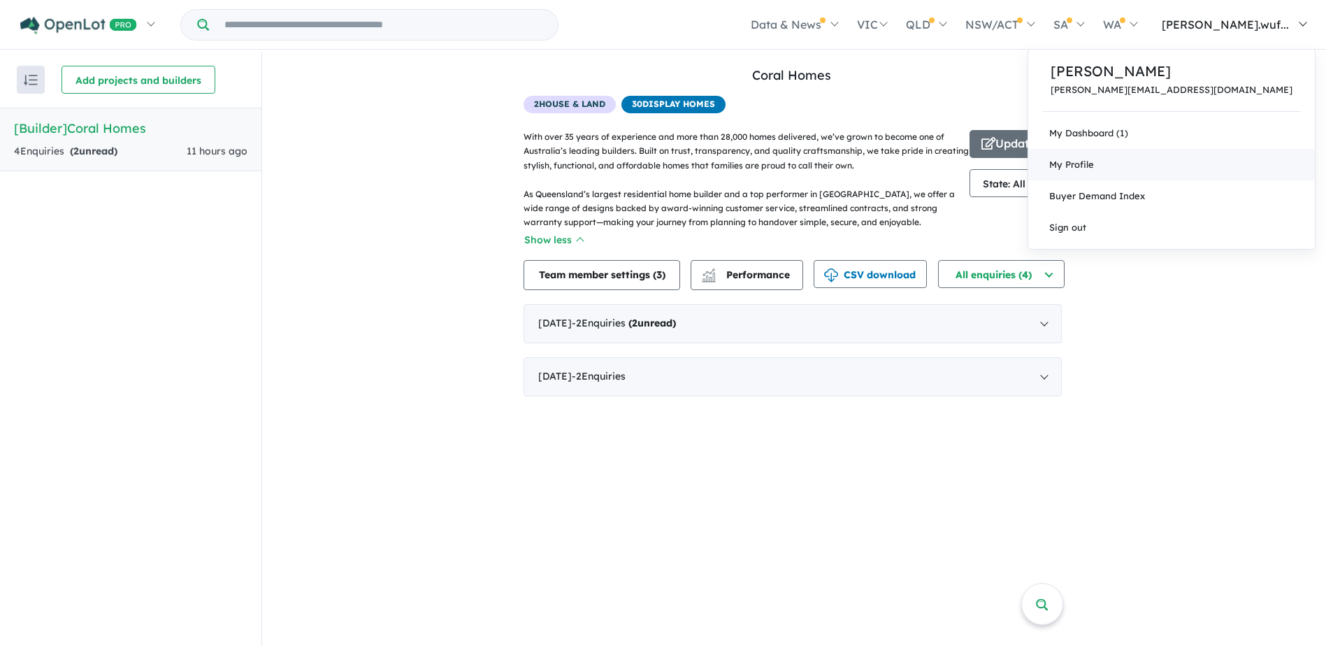
click at [1094, 159] on span "My Profile" at bounding box center [1071, 164] width 45 height 11
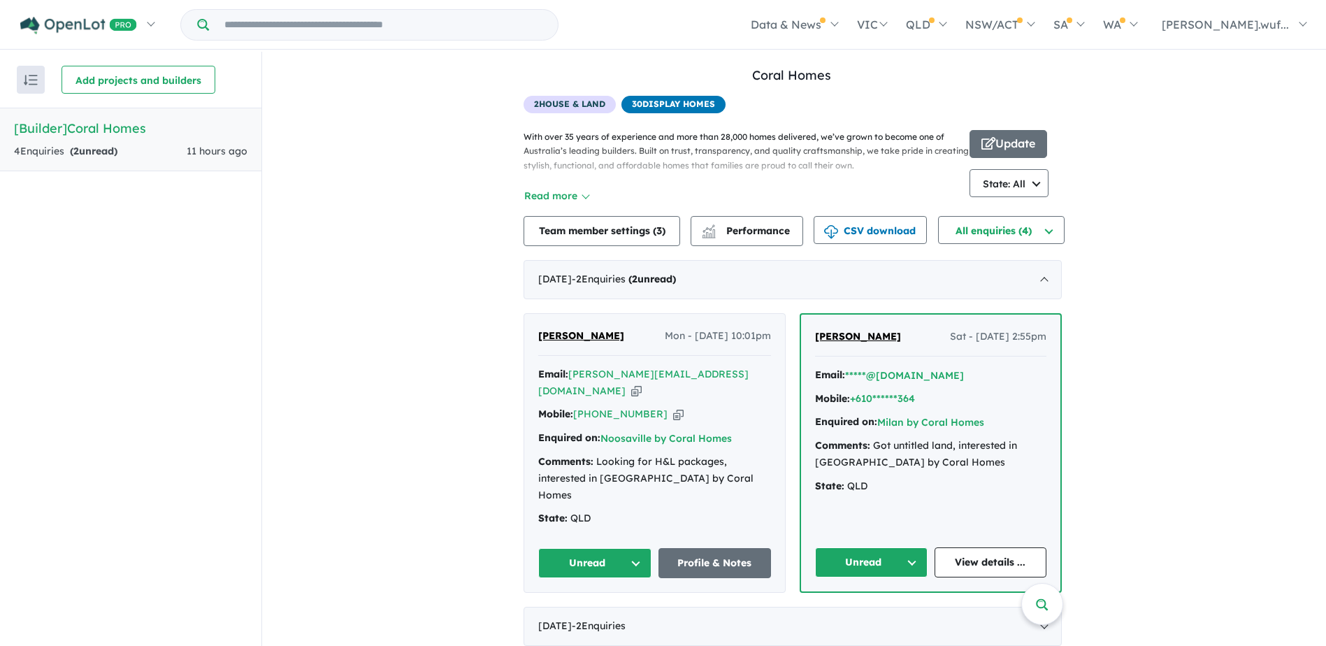
click at [129, 138] on link "[Builder] Coral Homes 4 Enquir ies ( 2 unread) 11 hours ago" at bounding box center [130, 140] width 261 height 64
click at [1049, 296] on div "August 2025 - 2 Enquir ies ( 2 unread)" at bounding box center [793, 279] width 538 height 39
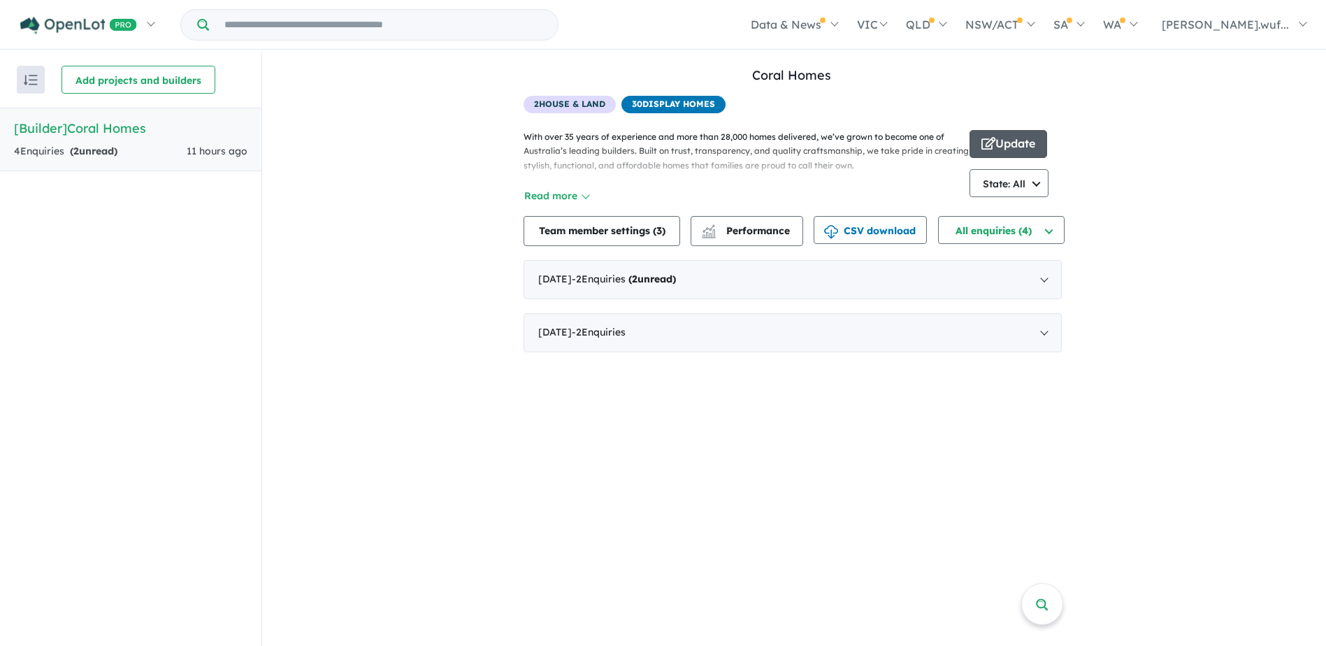
click at [1002, 143] on button "Update" at bounding box center [1009, 144] width 78 height 28
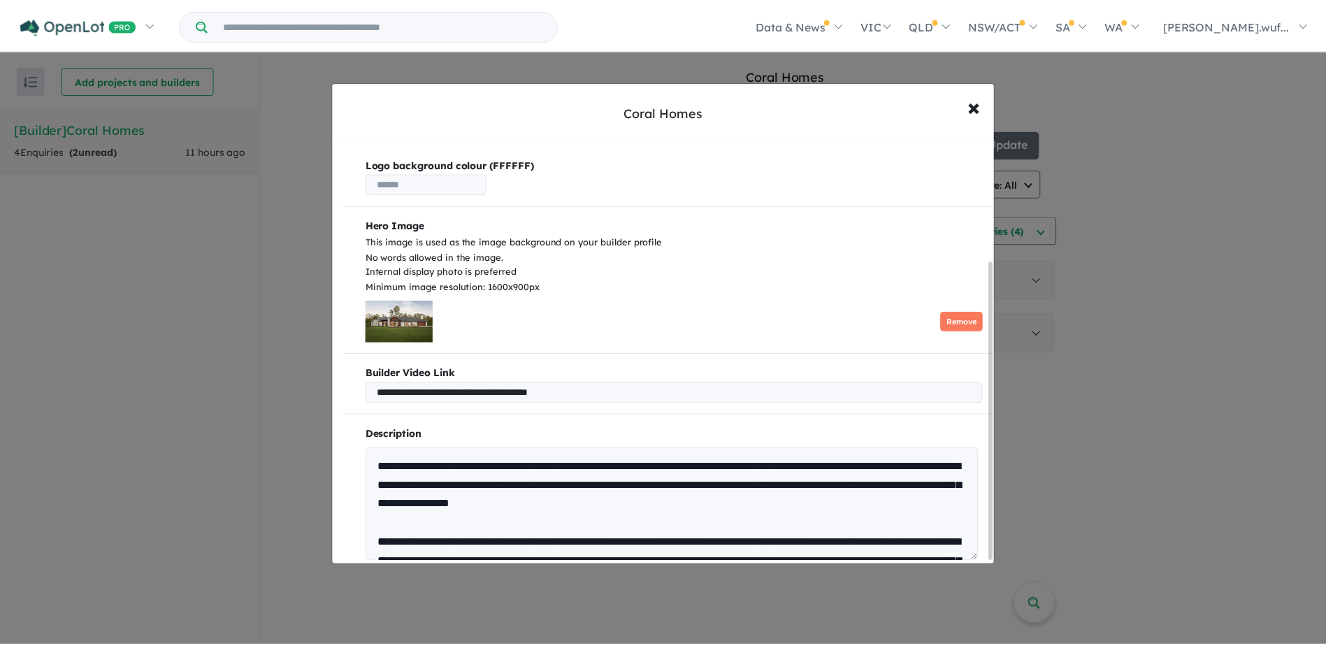
scroll to position [178, 0]
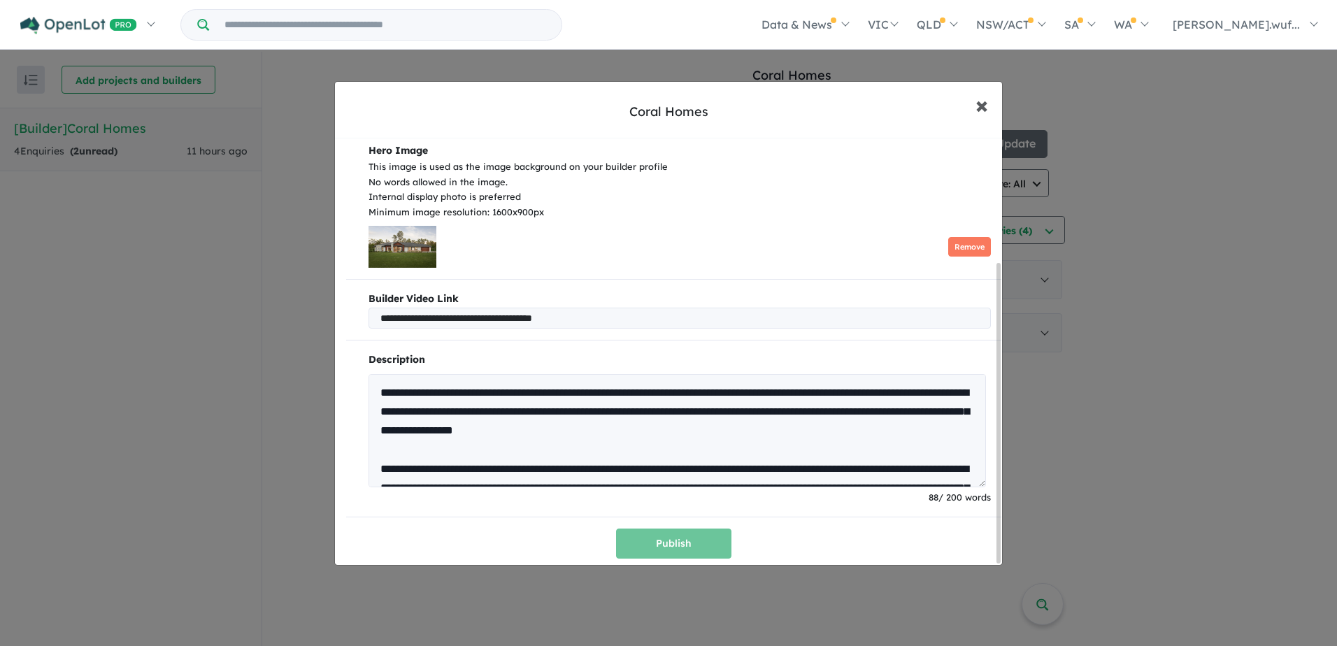
click at [966, 120] on button "× Close" at bounding box center [981, 105] width 41 height 38
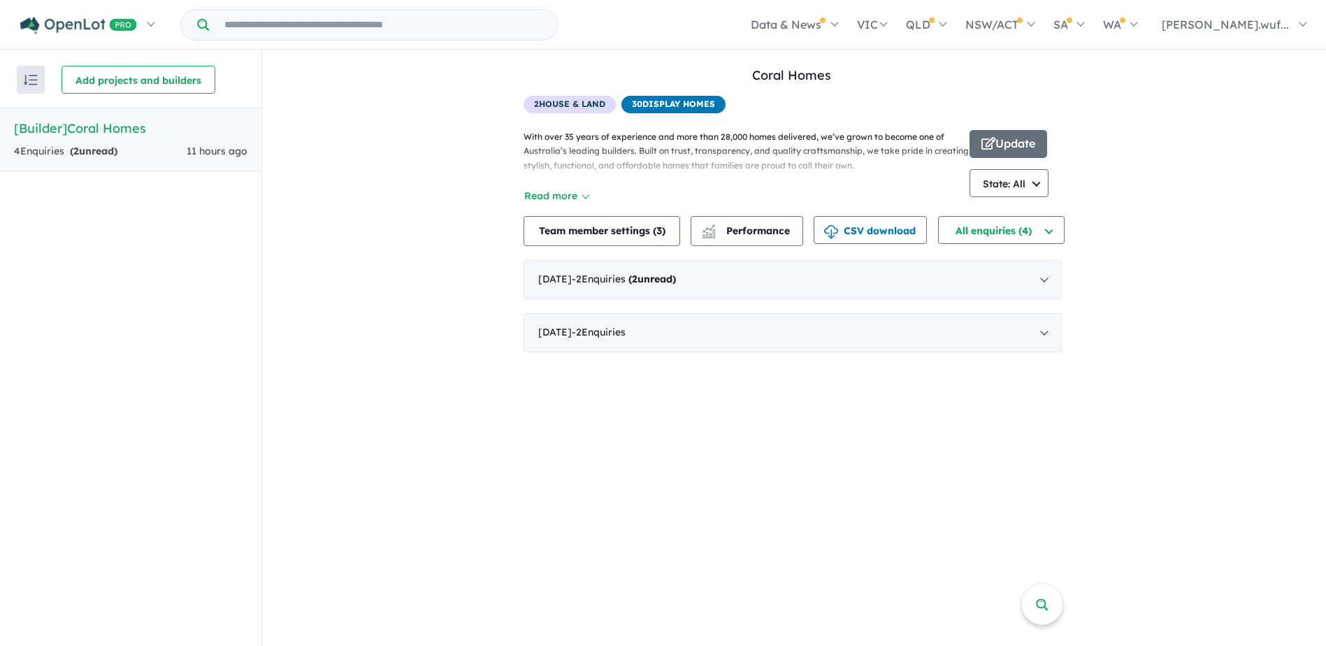
click at [690, 104] on span "30 Display Homes" at bounding box center [674, 104] width 104 height 17
drag, startPoint x: 690, startPoint y: 104, endPoint x: 598, endPoint y: 106, distance: 91.6
click at [598, 106] on span "2 House & Land" at bounding box center [570, 104] width 92 height 17
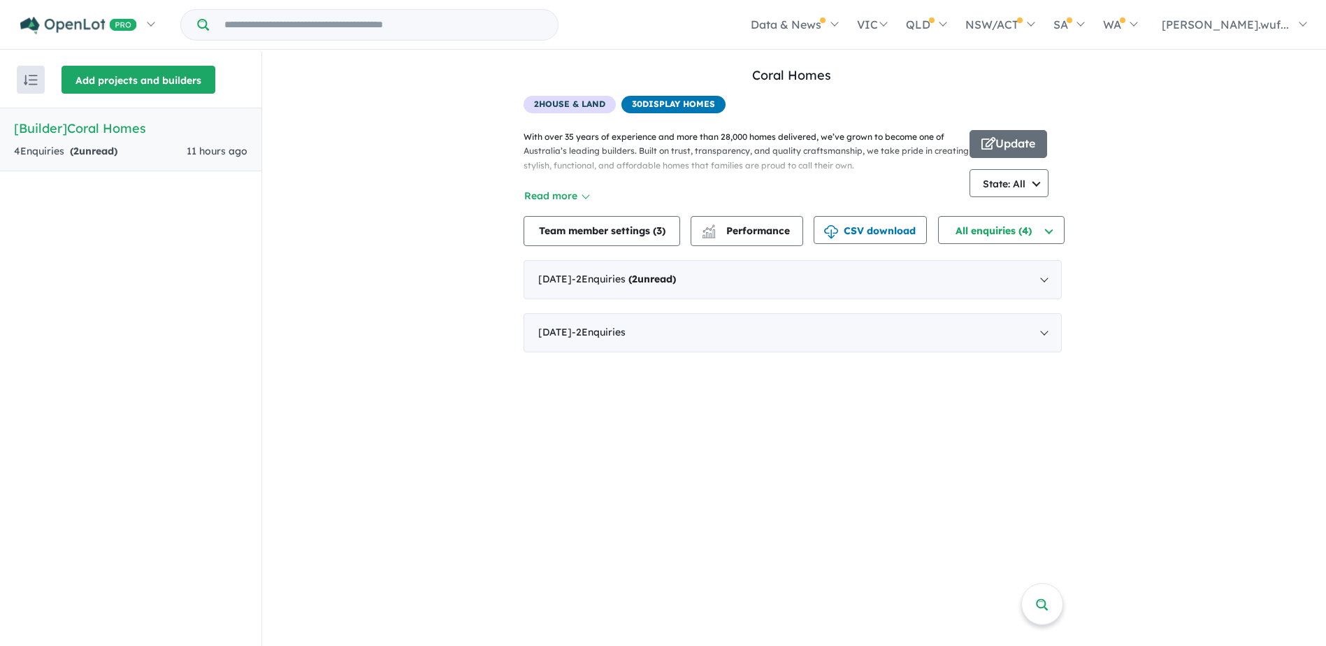
click at [150, 86] on button "Add projects and builders" at bounding box center [139, 80] width 154 height 28
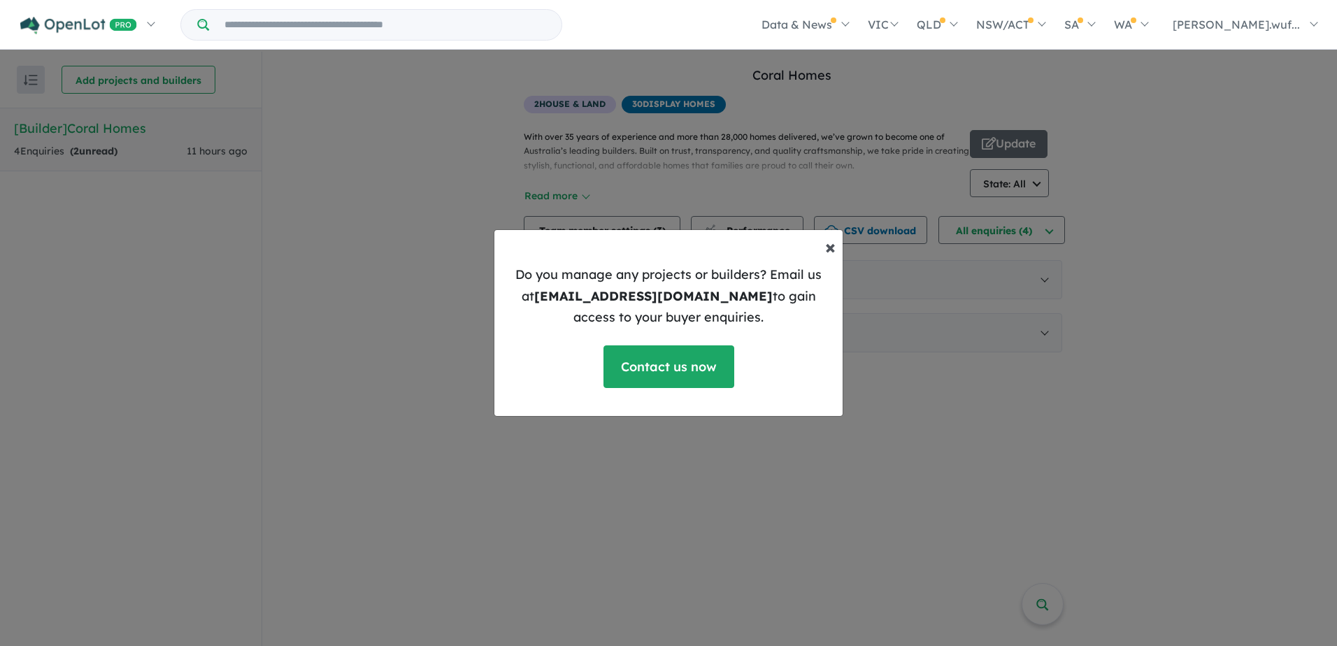
click at [817, 243] on button "× Close" at bounding box center [830, 247] width 33 height 42
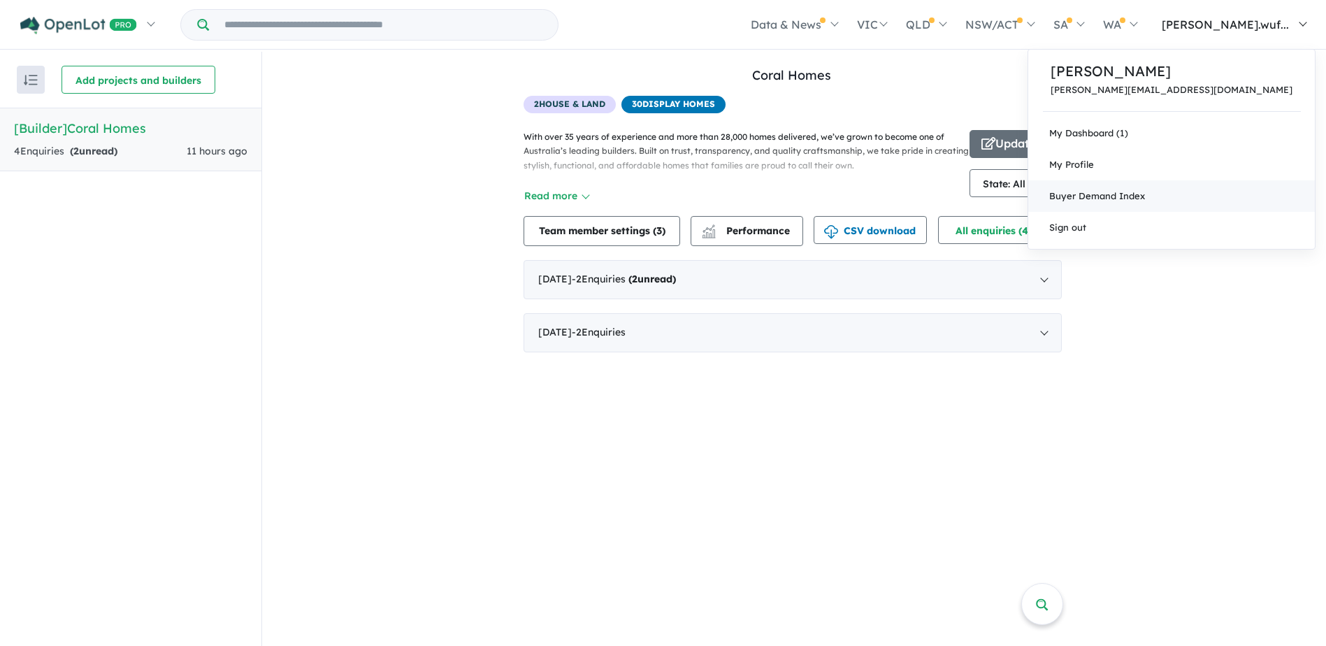
click at [1203, 205] on link "Buyer Demand Index" at bounding box center [1171, 195] width 287 height 31
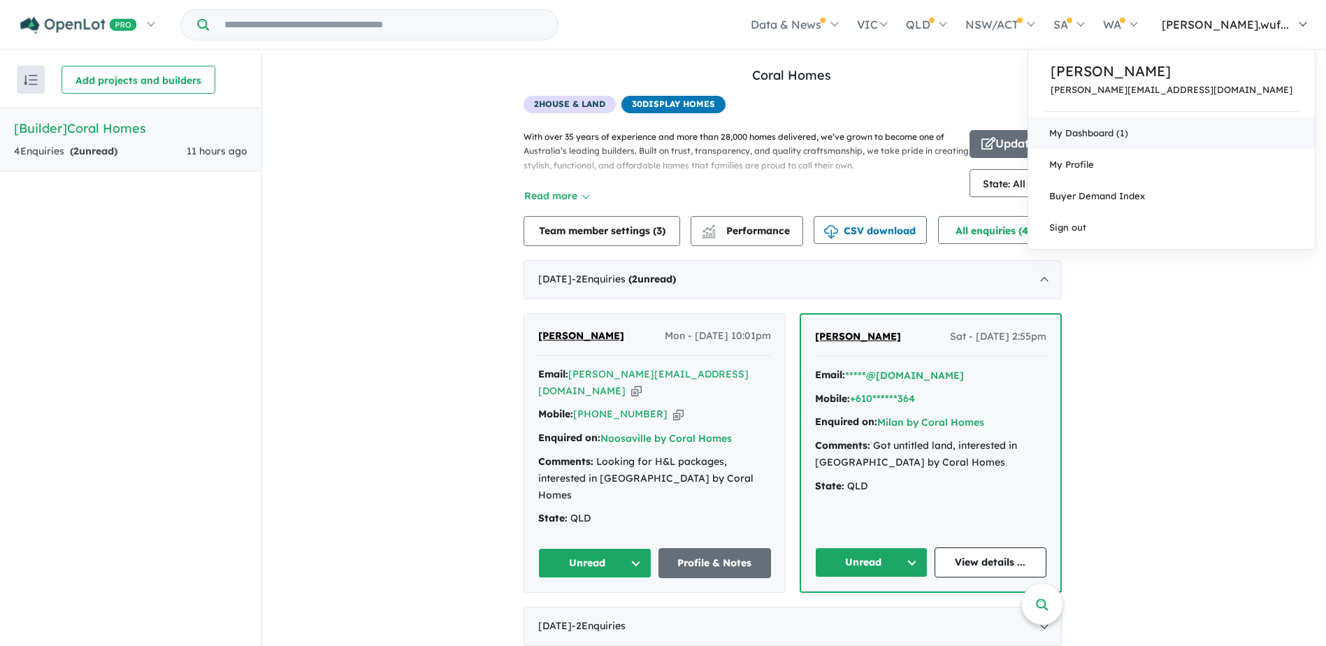
click at [1217, 122] on link "My Dashboard (1)" at bounding box center [1171, 132] width 287 height 31
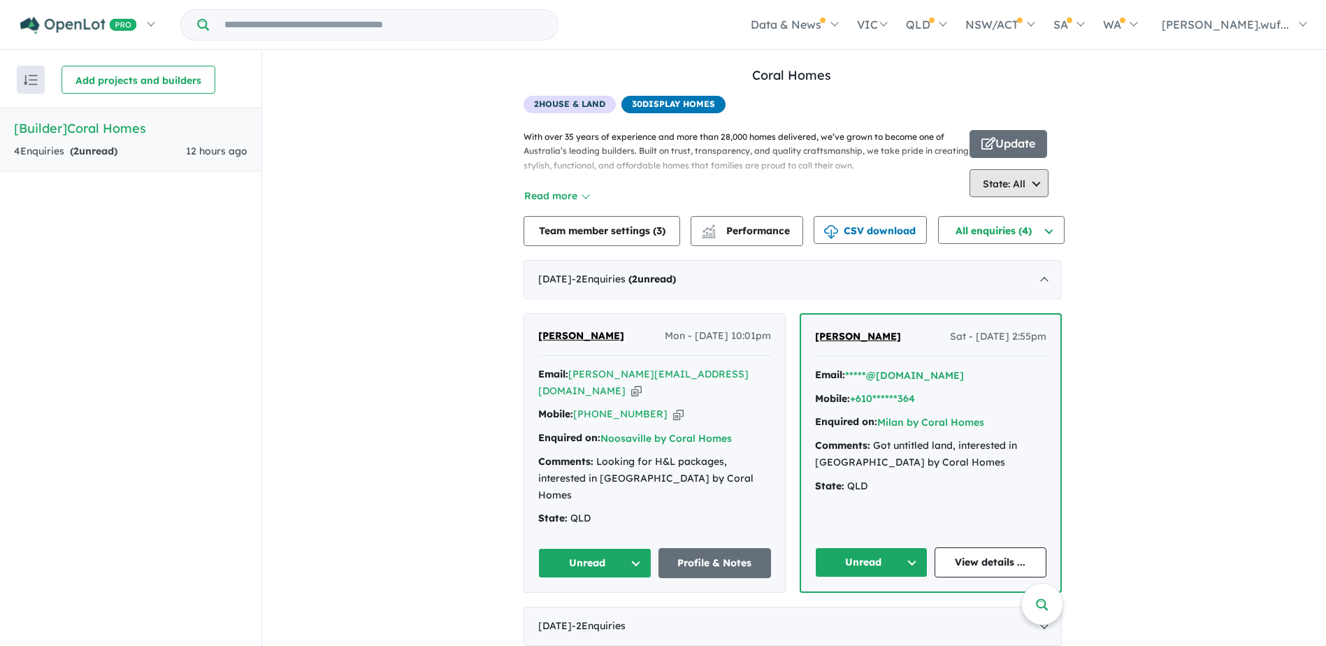
click at [1012, 184] on button "State: All" at bounding box center [1009, 183] width 79 height 28
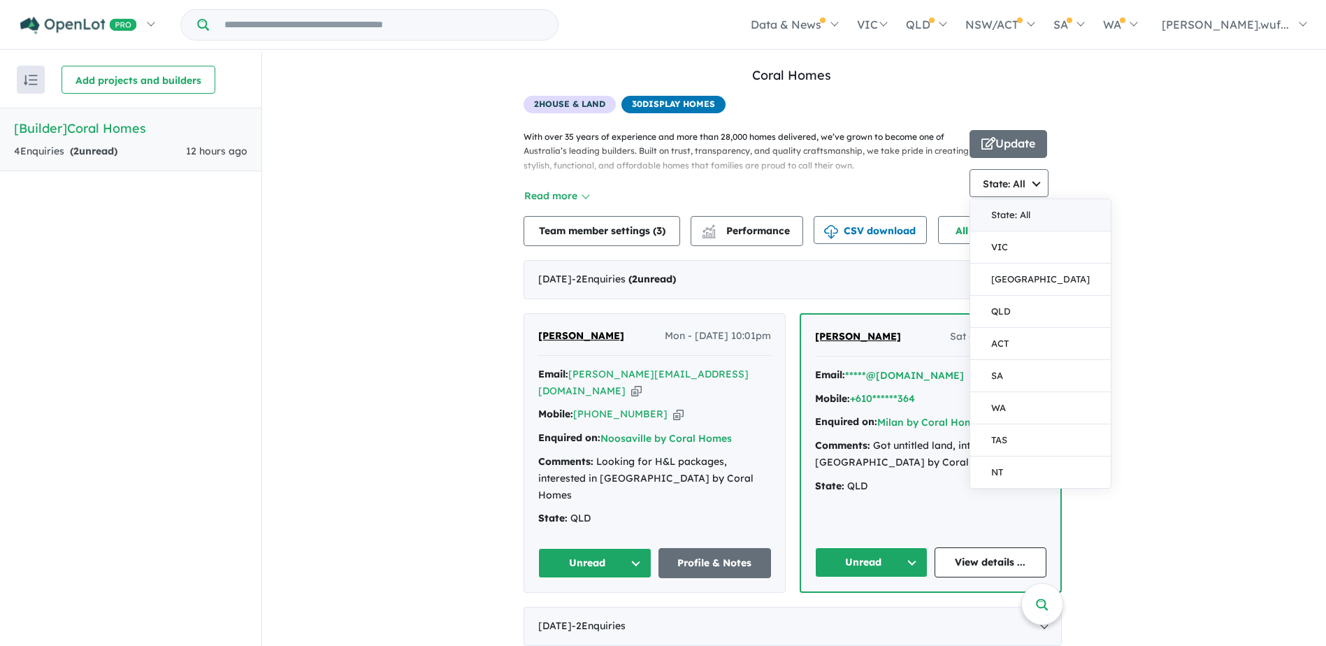
click at [877, 193] on div "With over 35 years of experience and more than 28,000 homes delivered, we’ve gr…" at bounding box center [747, 167] width 446 height 75
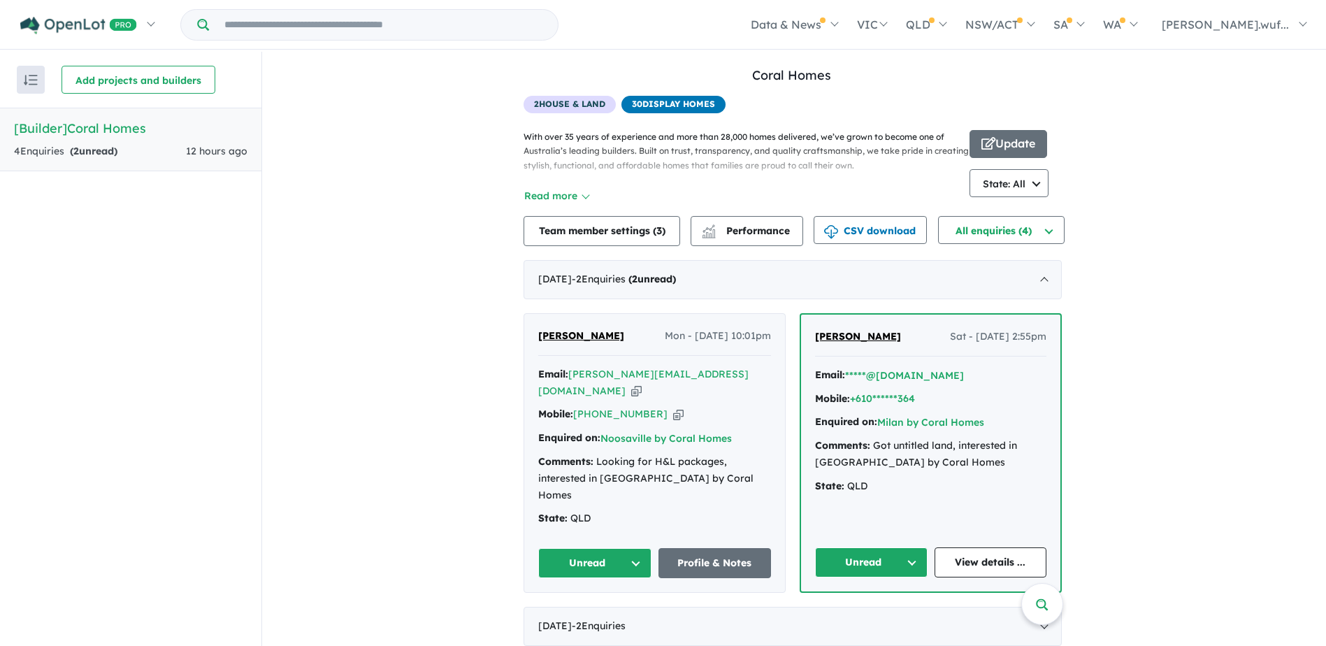
click at [756, 89] on div "View all builders in your account Coral Homes 4 Enquir ies ( 2 unread) 12 hours…" at bounding box center [792, 135] width 536 height 139
click at [761, 71] on link "Coral Homes" at bounding box center [791, 75] width 79 height 16
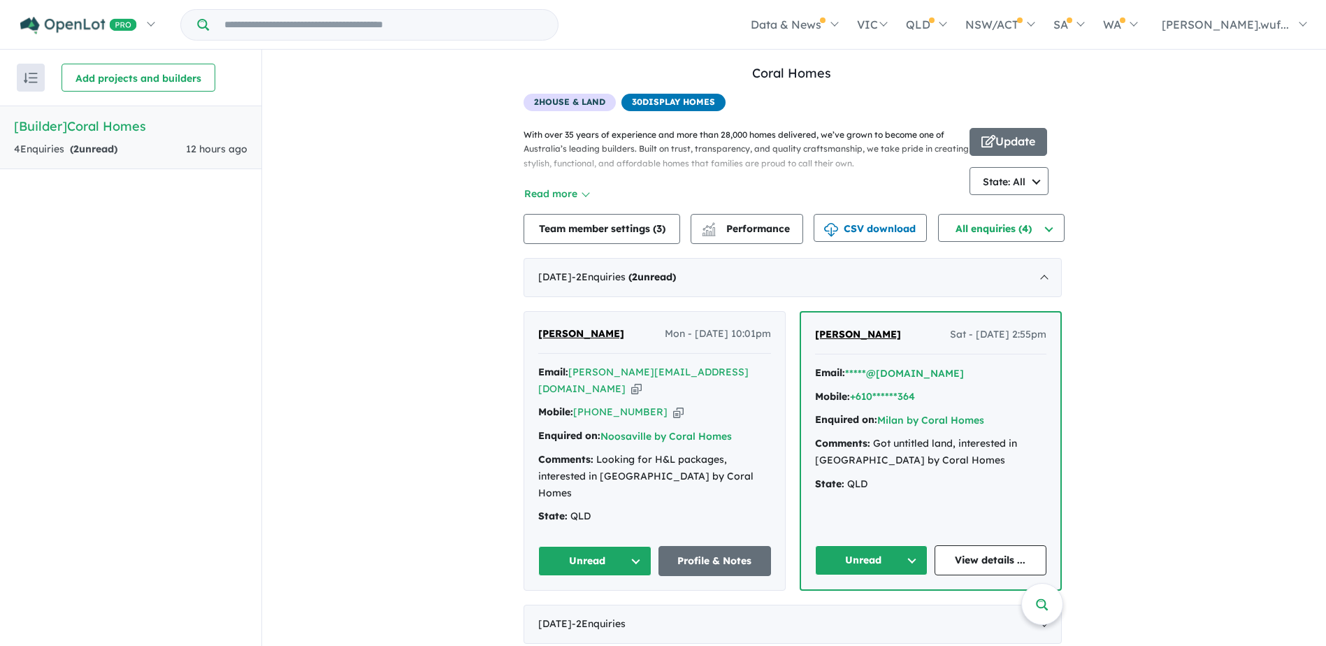
click at [482, 347] on div "View all builders in your account Coral Homes 4 Enquir ies ( 2 unread) 12 hours…" at bounding box center [794, 354] width 1064 height 608
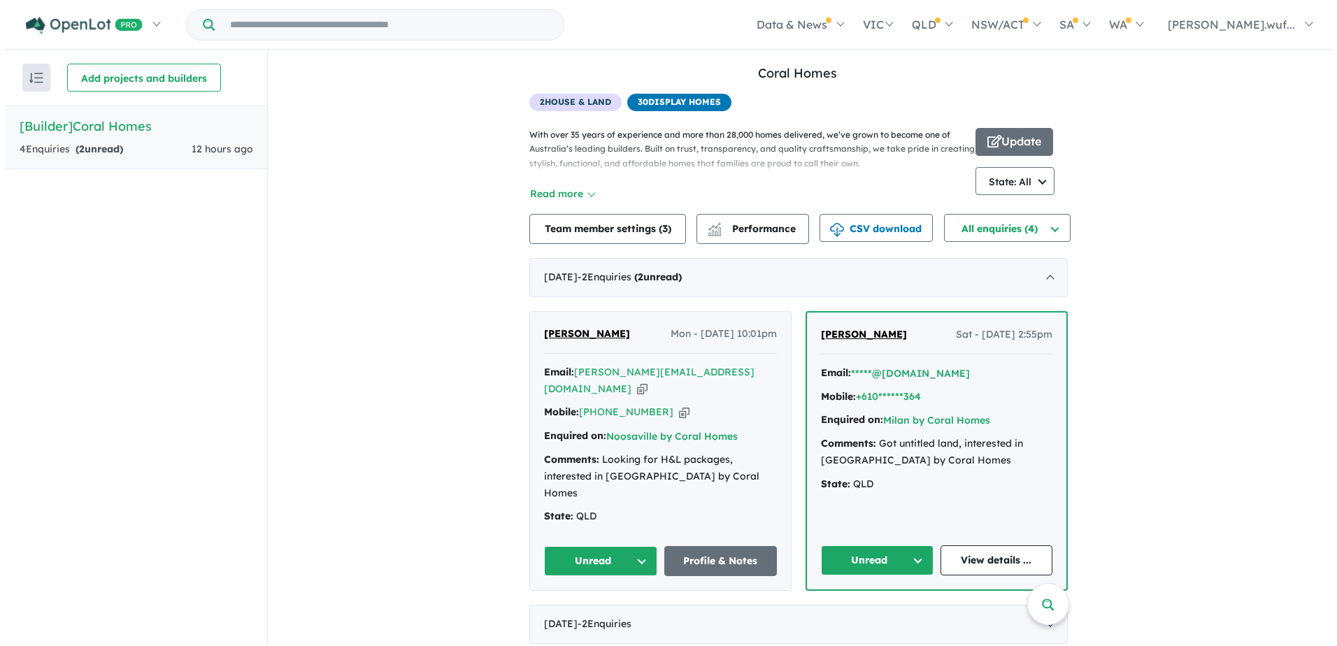
scroll to position [0, 0]
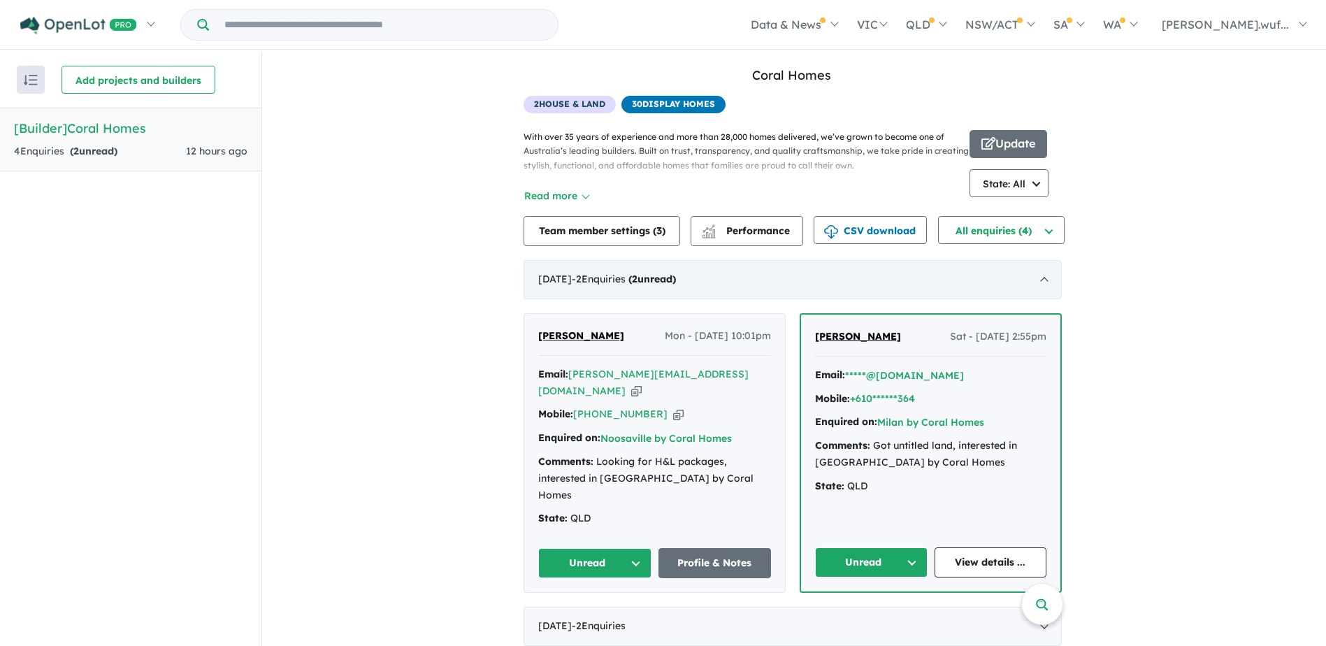
click at [1044, 277] on div "August 2025 - 2 Enquir ies ( 2 unread)" at bounding box center [793, 279] width 538 height 39
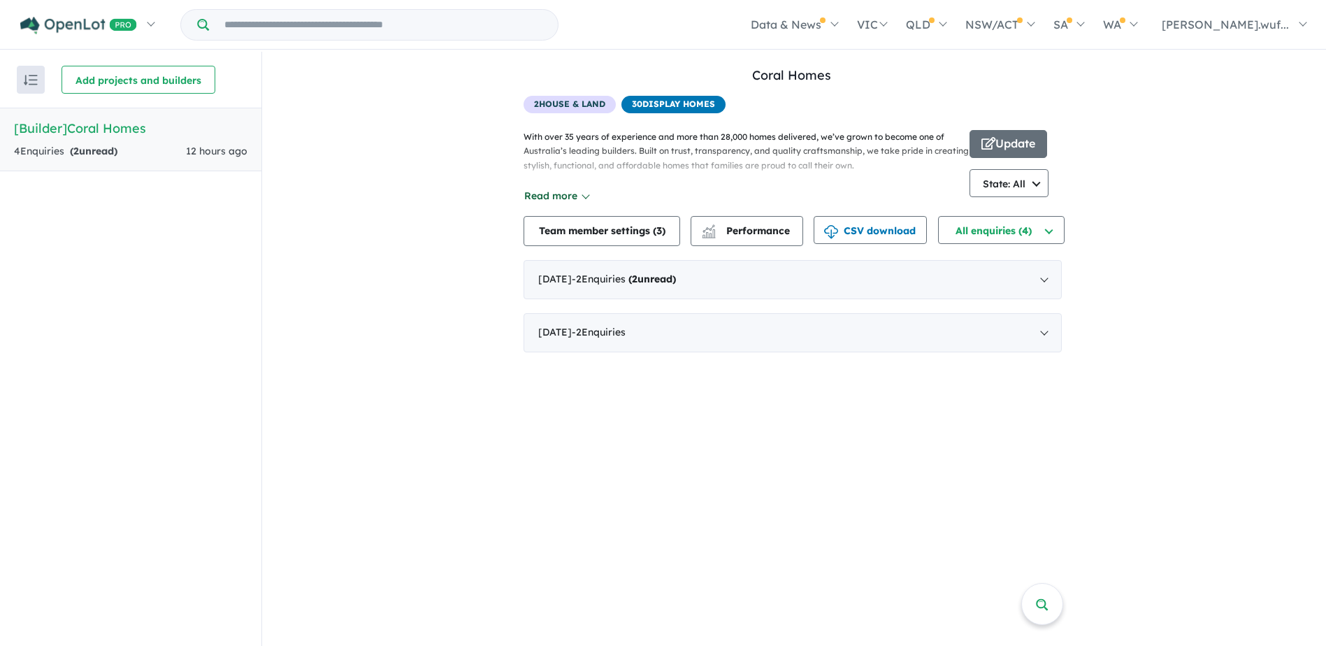
click at [571, 196] on button "Read more" at bounding box center [557, 196] width 66 height 16
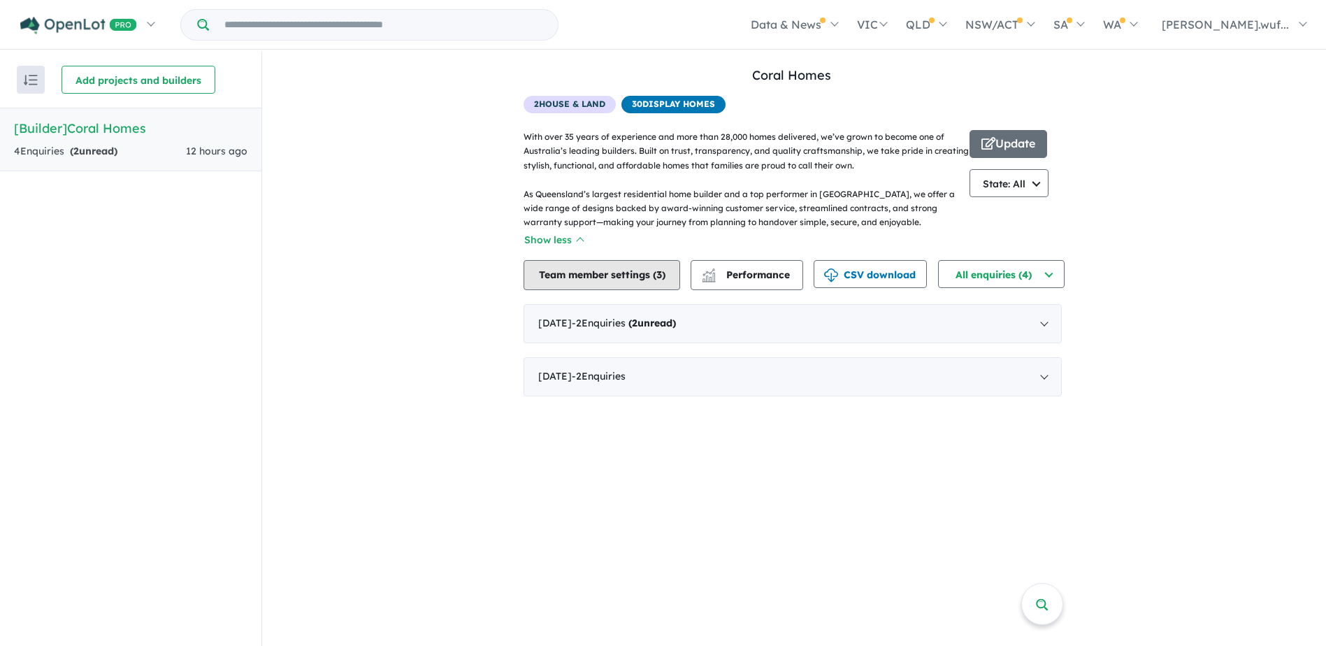
click at [613, 270] on button "Team member settings ( 3 )" at bounding box center [602, 275] width 157 height 30
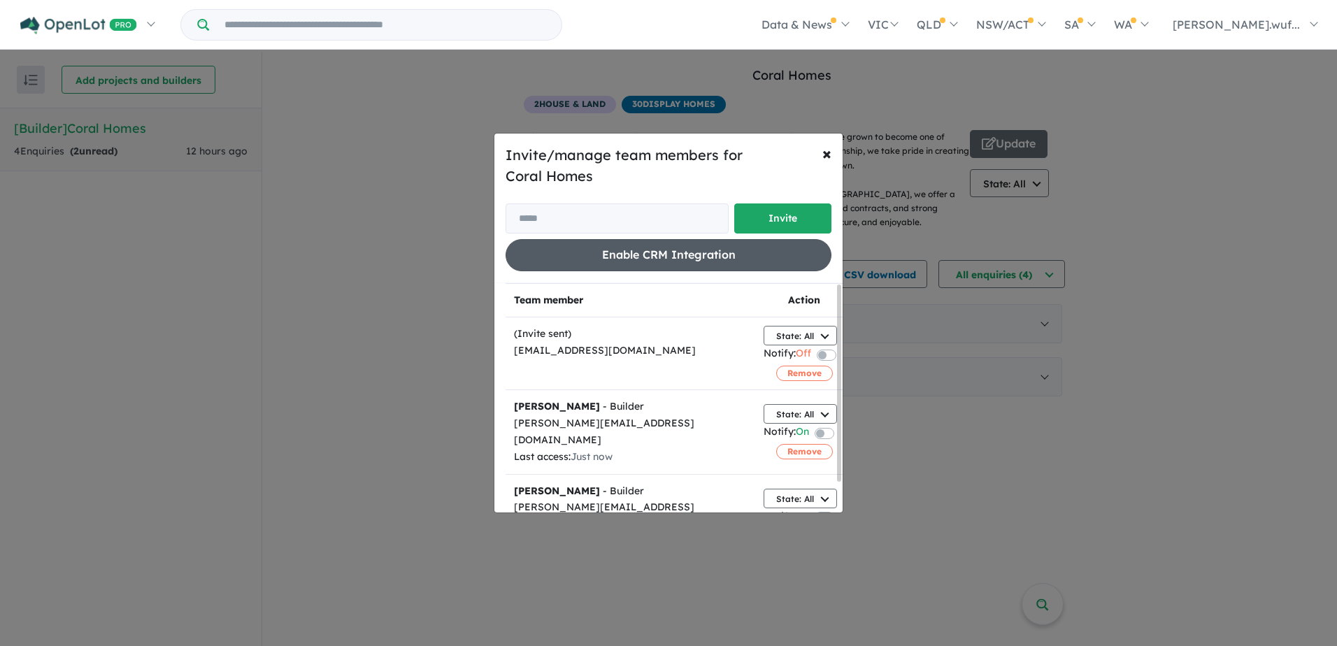
click at [705, 253] on button "Enable CRM Integration" at bounding box center [668, 254] width 326 height 31
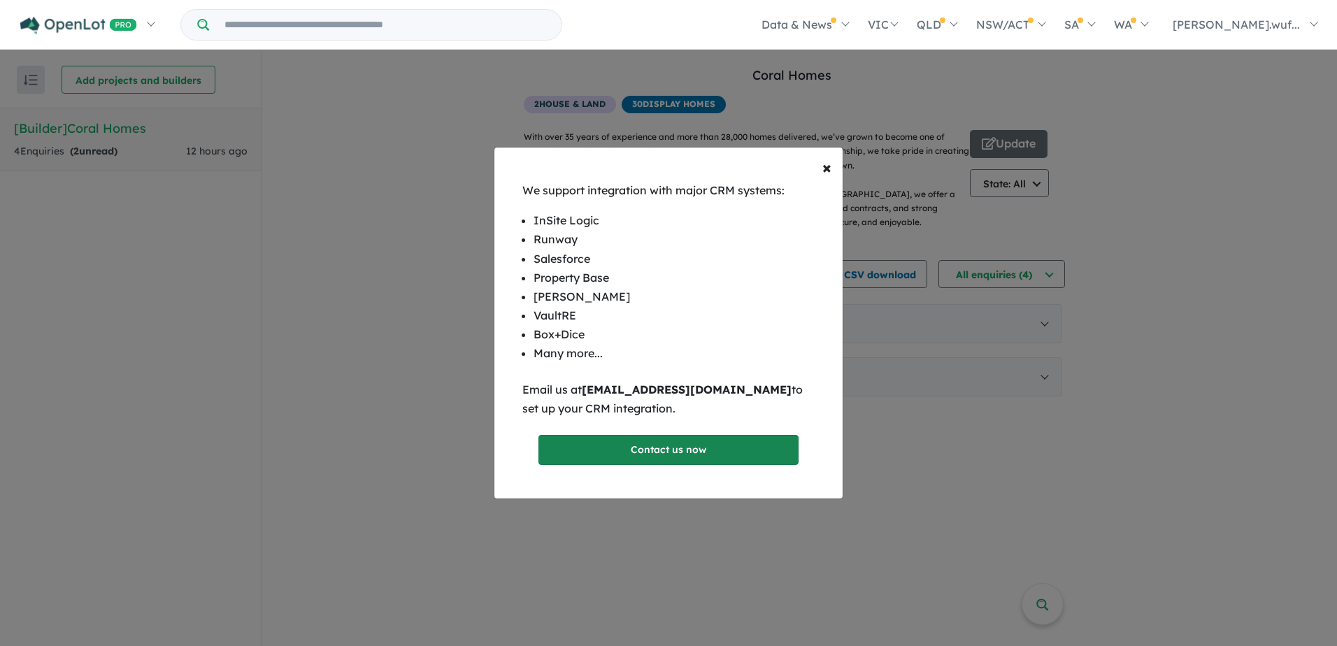
click at [701, 440] on link "Contact us now" at bounding box center [668, 450] width 261 height 30
drag, startPoint x: 587, startPoint y: 389, endPoint x: 726, endPoint y: 391, distance: 138.4
click at [726, 391] on b "support@openlot.com.au" at bounding box center [687, 389] width 210 height 14
copy b "support@openlot.com.au"
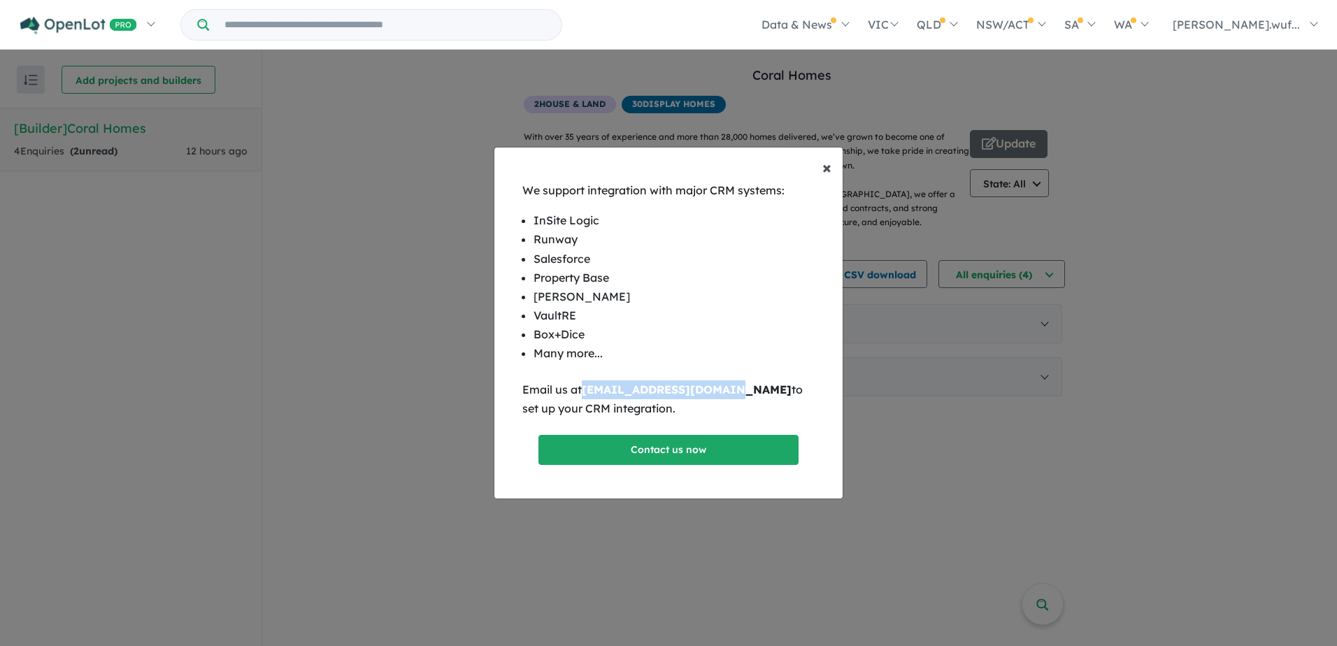
click at [831, 165] on button "× Close" at bounding box center [826, 167] width 31 height 39
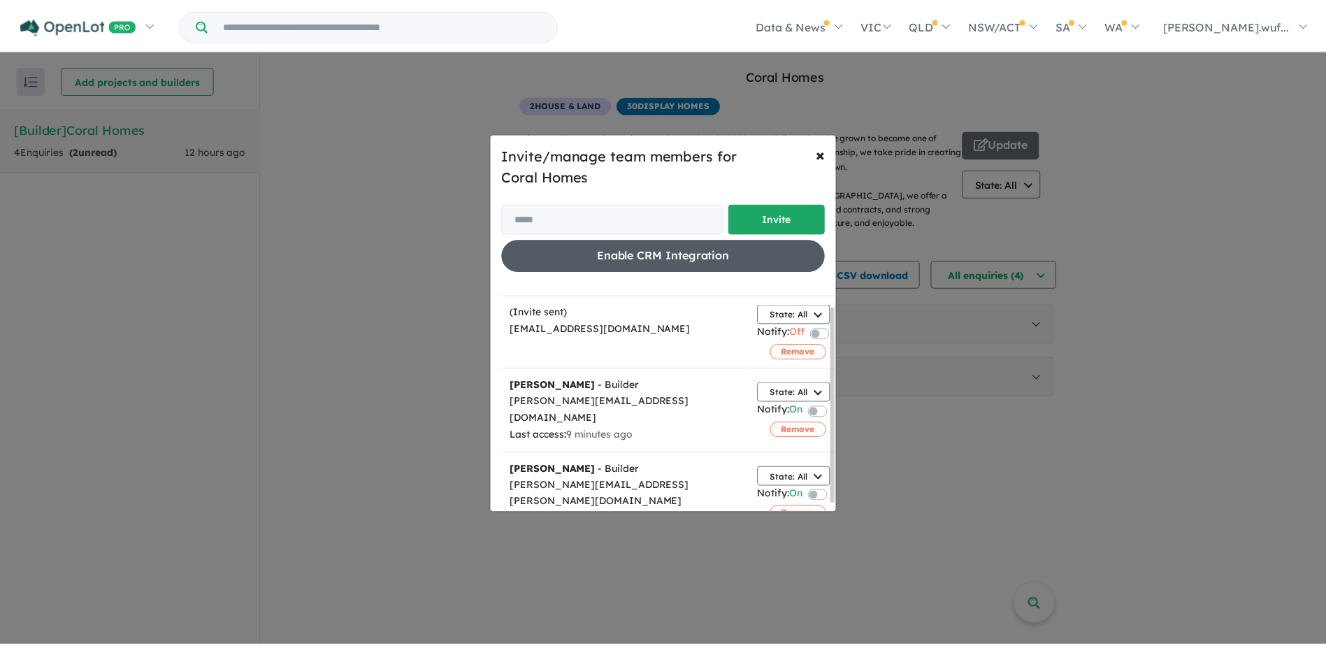
scroll to position [34, 0]
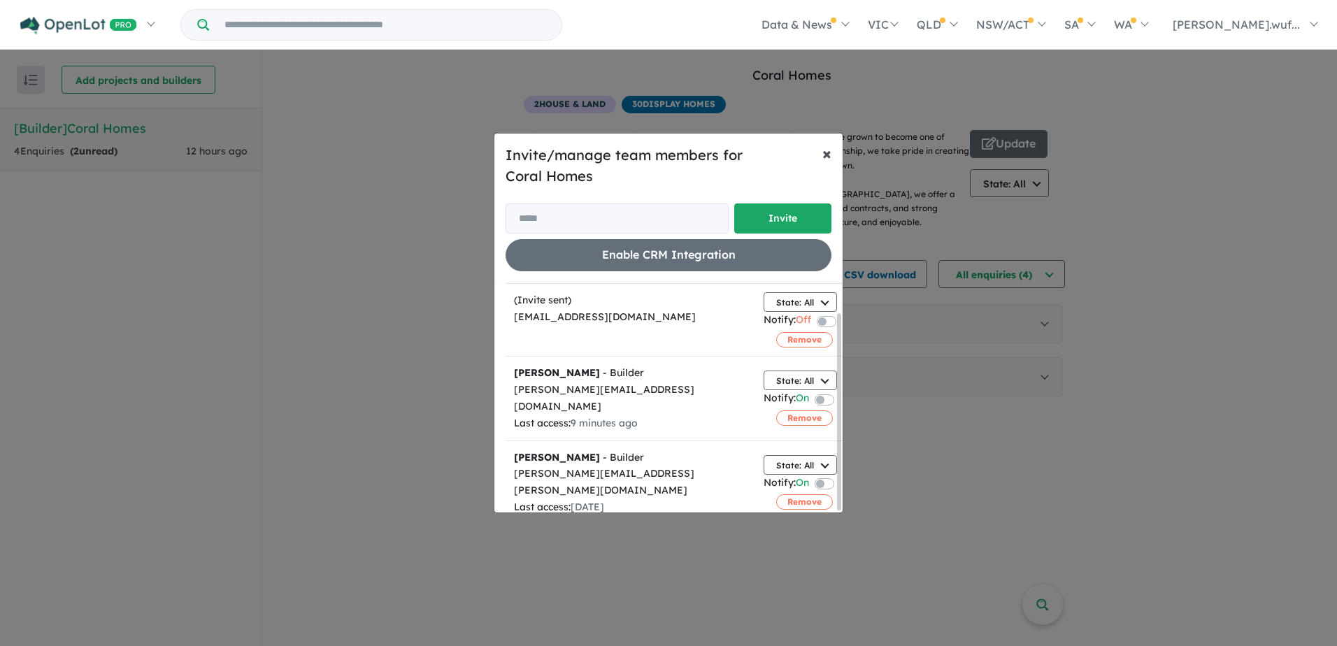
click at [834, 144] on button "× Close" at bounding box center [826, 153] width 31 height 39
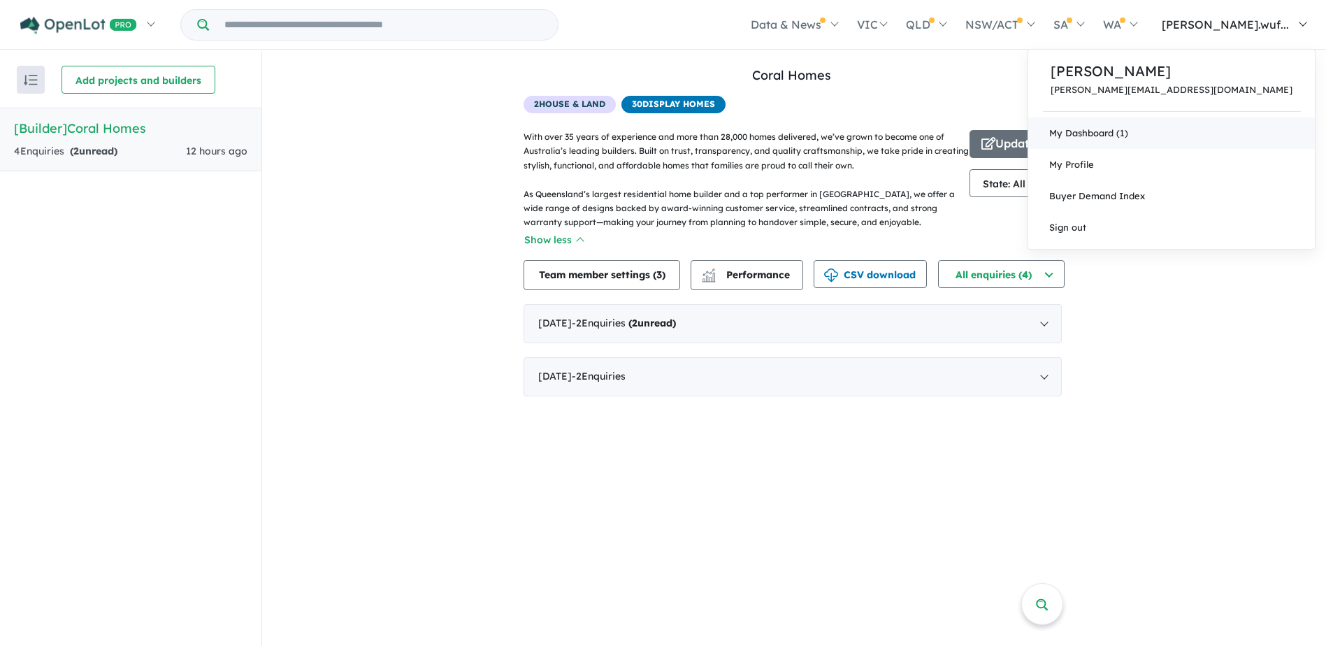
click at [1185, 127] on link "My Dashboard (1)" at bounding box center [1171, 132] width 287 height 31
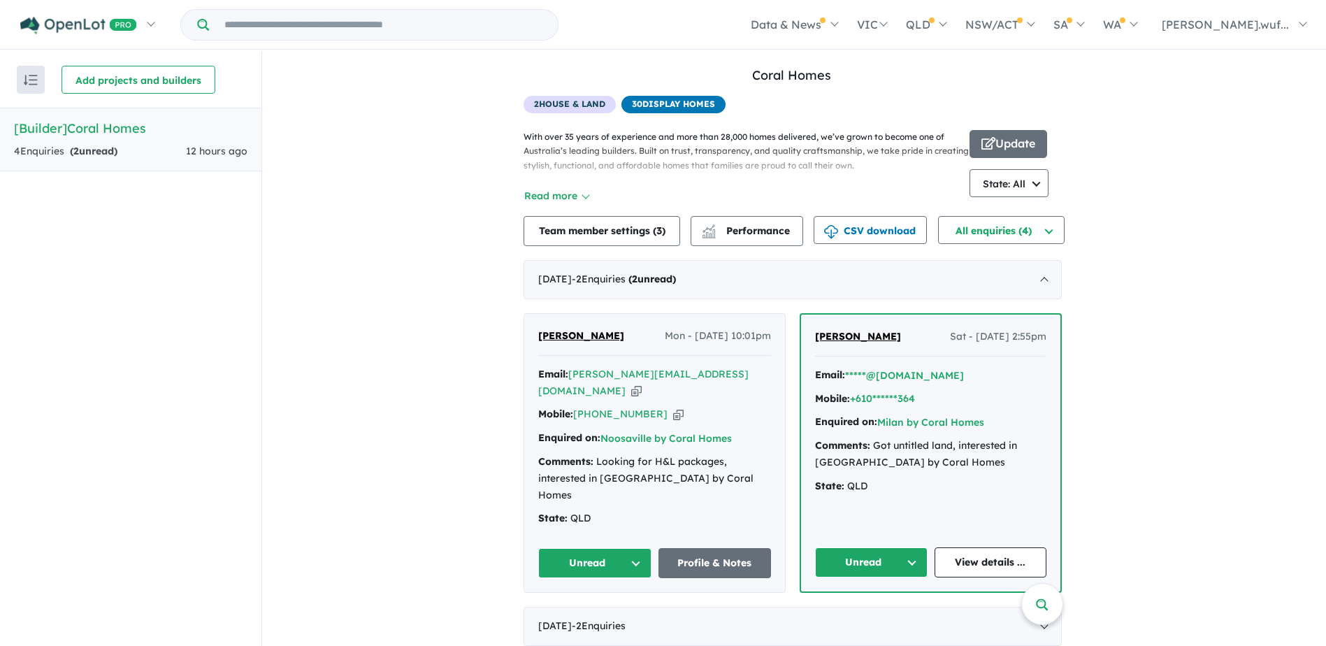
scroll to position [2, 0]
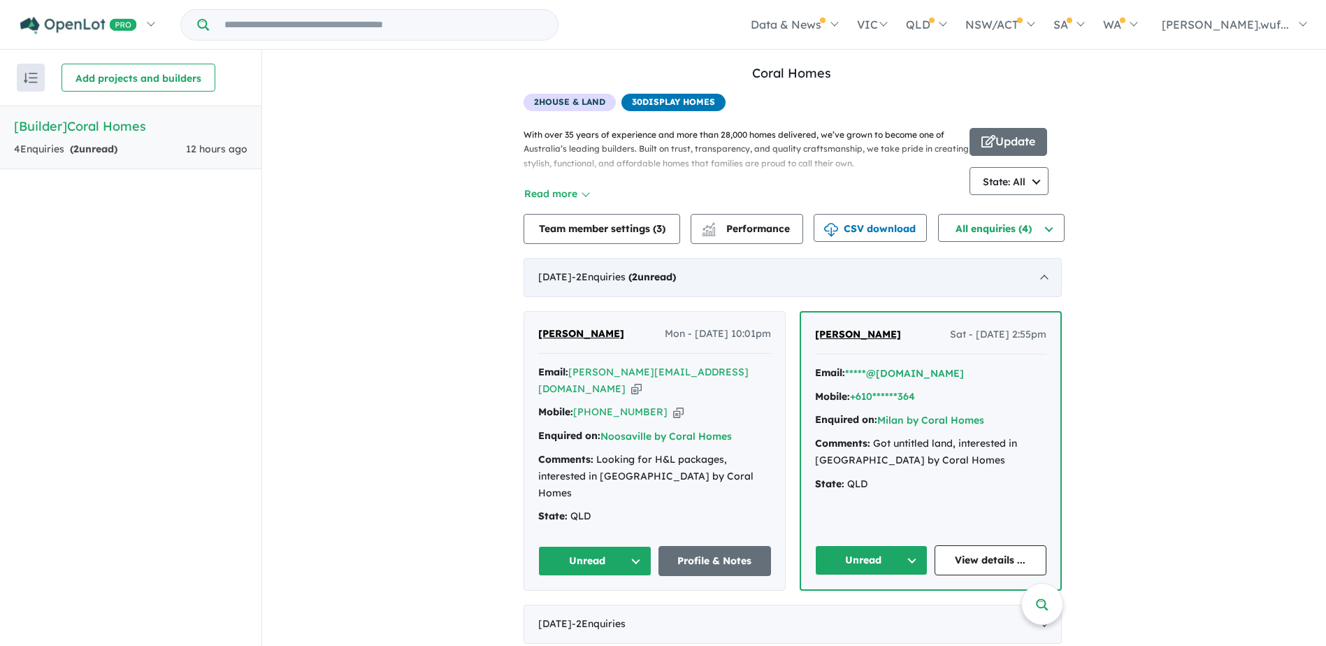
click at [1052, 278] on div "[DATE] - 2 Enquir ies ( 2 unread)" at bounding box center [793, 277] width 538 height 39
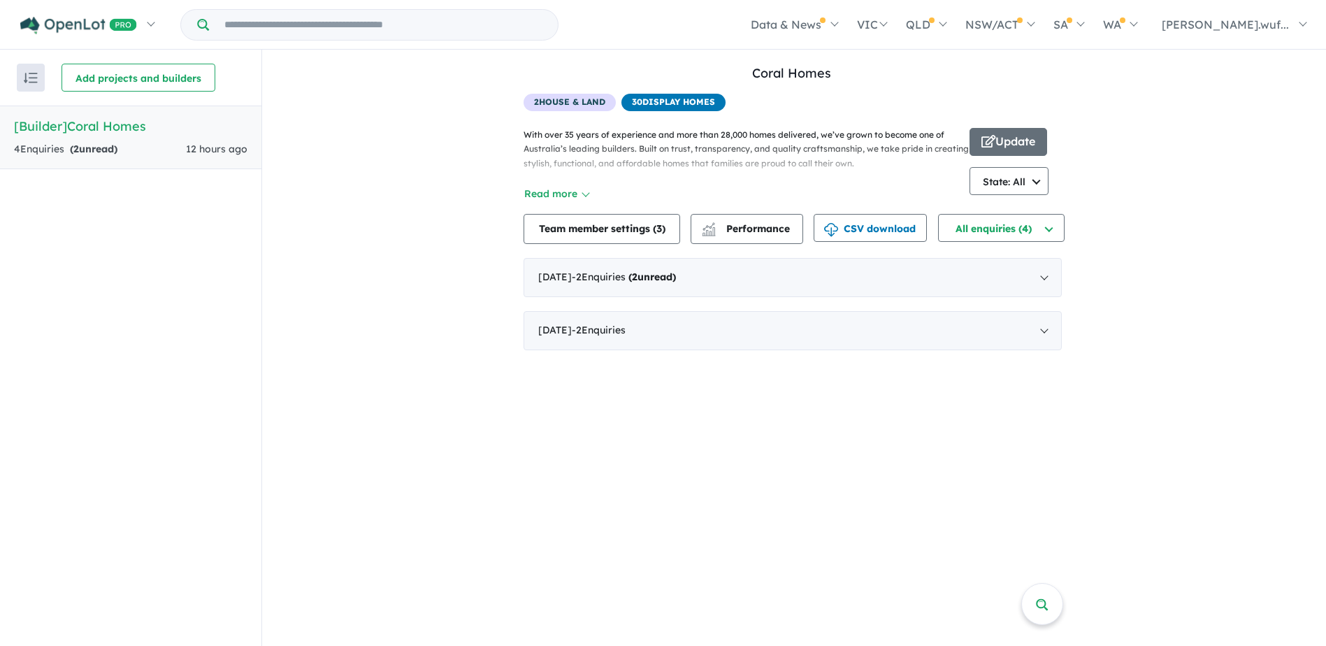
drag, startPoint x: 1002, startPoint y: 218, endPoint x: 552, endPoint y: 186, distance: 451.4
click at [552, 186] on button "Read more" at bounding box center [557, 194] width 66 height 16
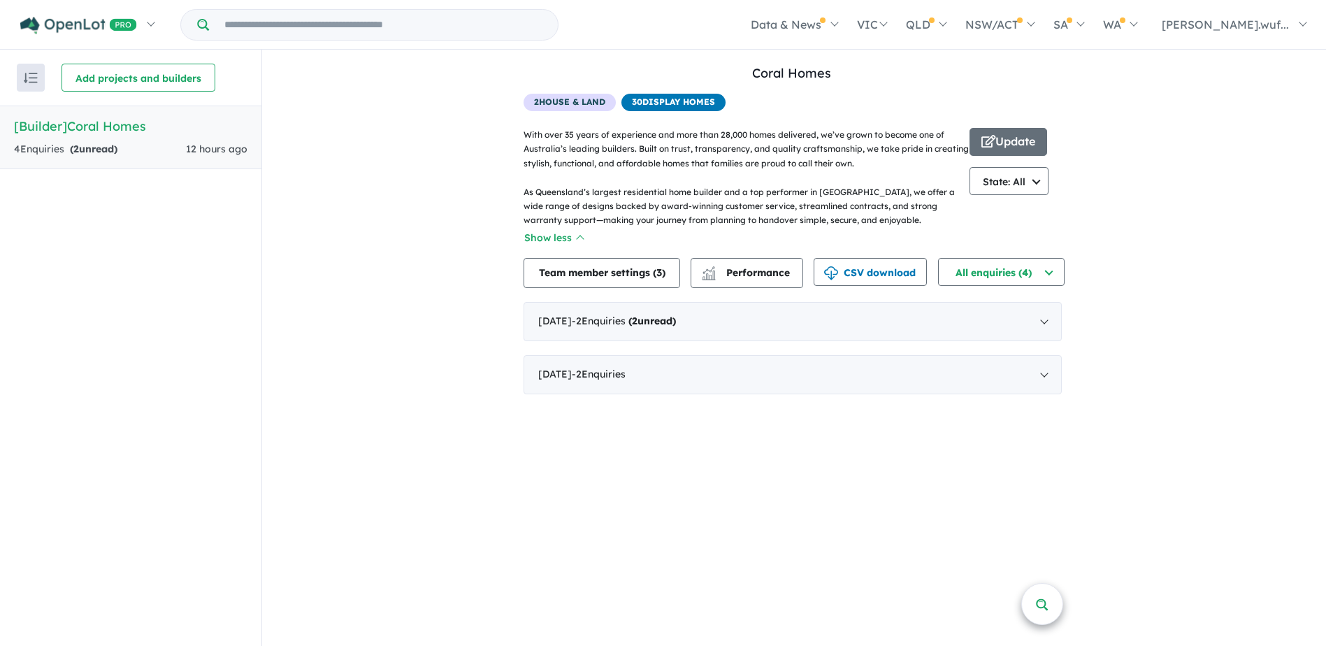
click at [1040, 605] on span at bounding box center [1042, 603] width 13 height 19
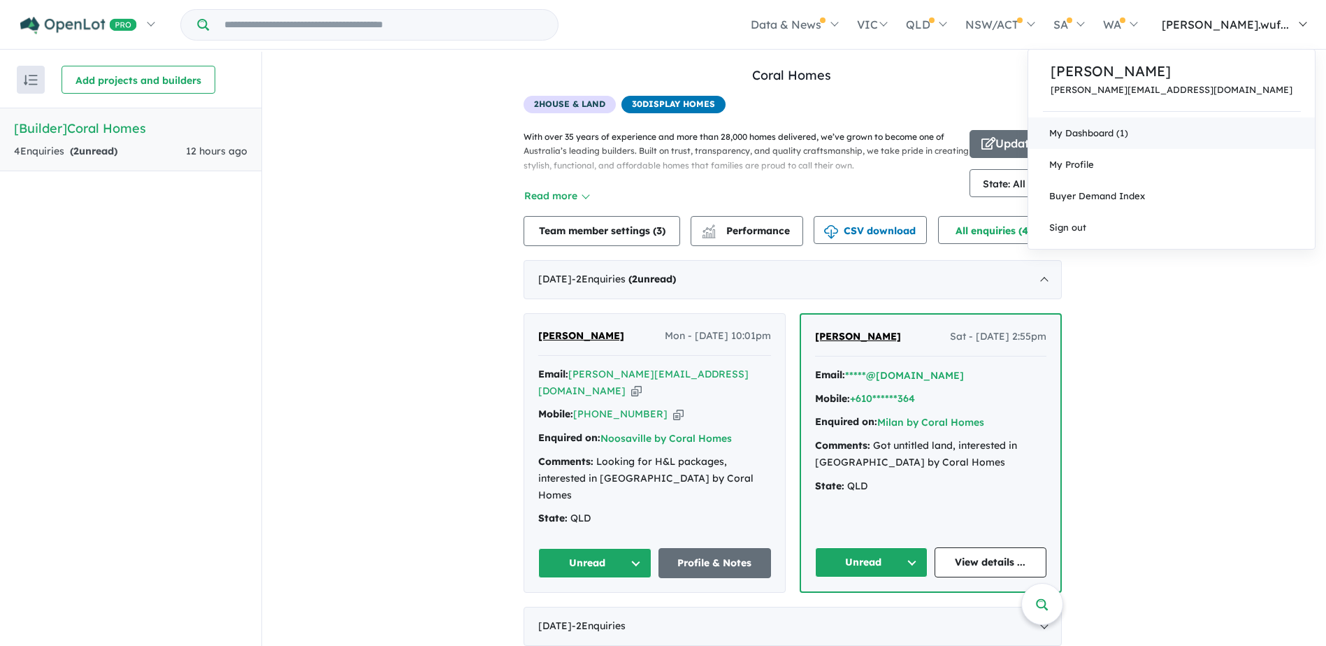
click at [1151, 124] on link "My Dashboard (1)" at bounding box center [1171, 132] width 287 height 31
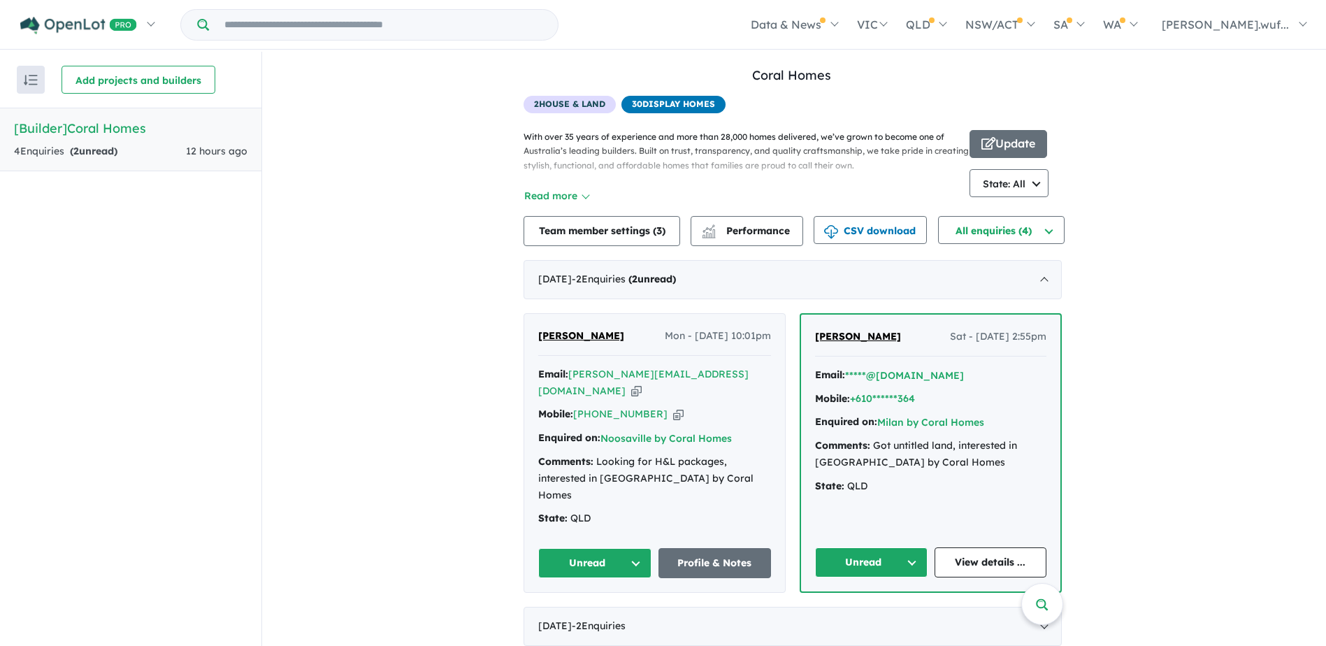
click at [83, 143] on link "[Builder] Coral Homes 4 Enquir ies ( 2 unread) 12 hours ago" at bounding box center [130, 140] width 261 height 64
click at [35, 87] on button "button" at bounding box center [31, 80] width 28 height 28
click at [556, 211] on div "View all builders in your account Coral Homes 4 Enquir ies ( 2 unread) 12 hours…" at bounding box center [794, 356] width 541 height 608
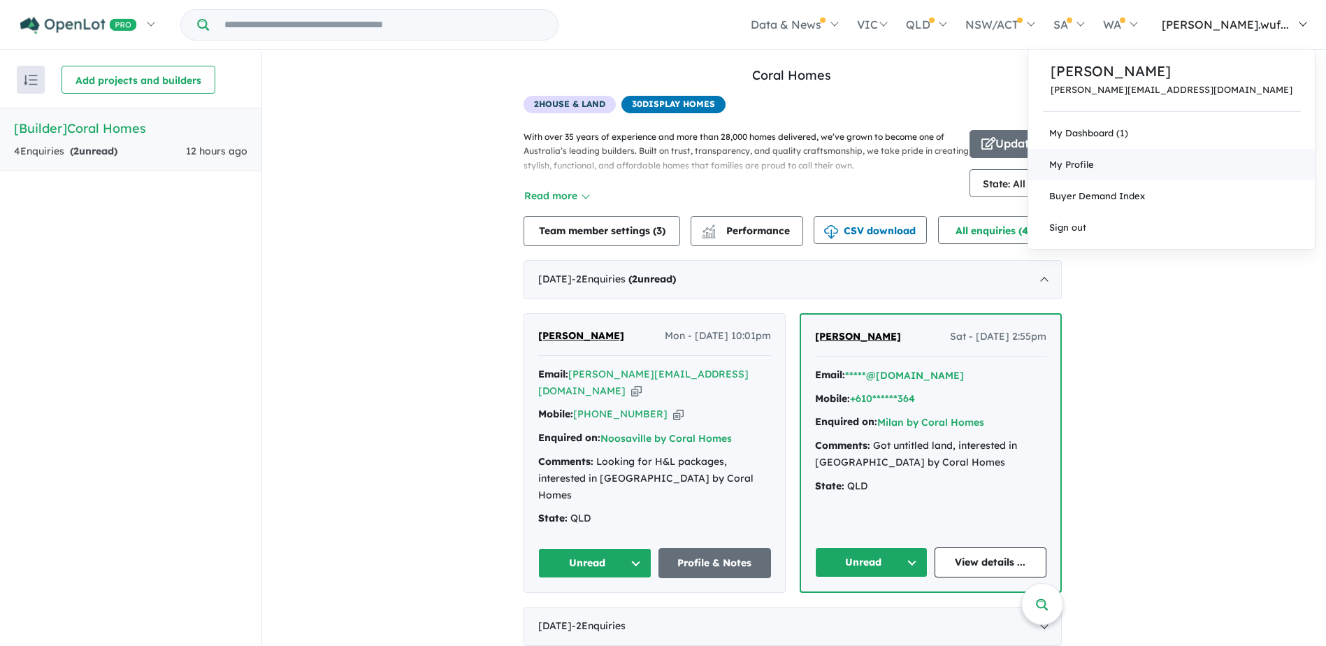
click at [1094, 168] on span "My Profile" at bounding box center [1071, 164] width 45 height 11
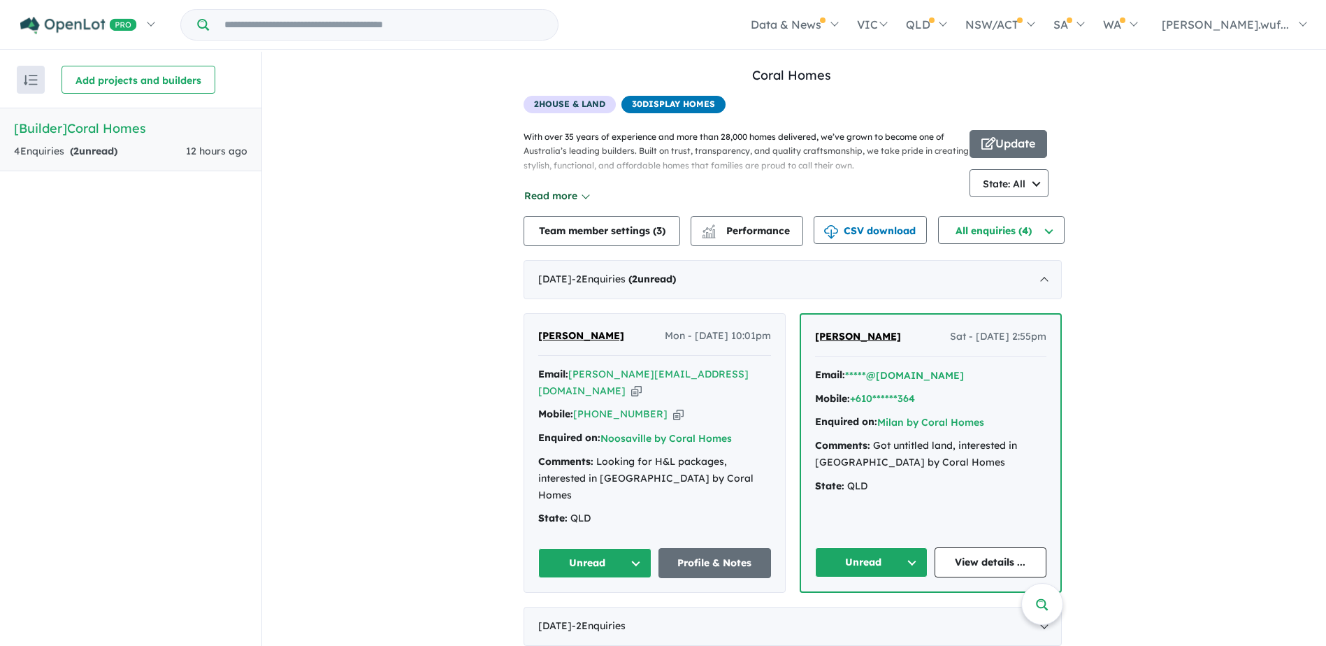
click at [557, 204] on button "Read more" at bounding box center [557, 196] width 66 height 16
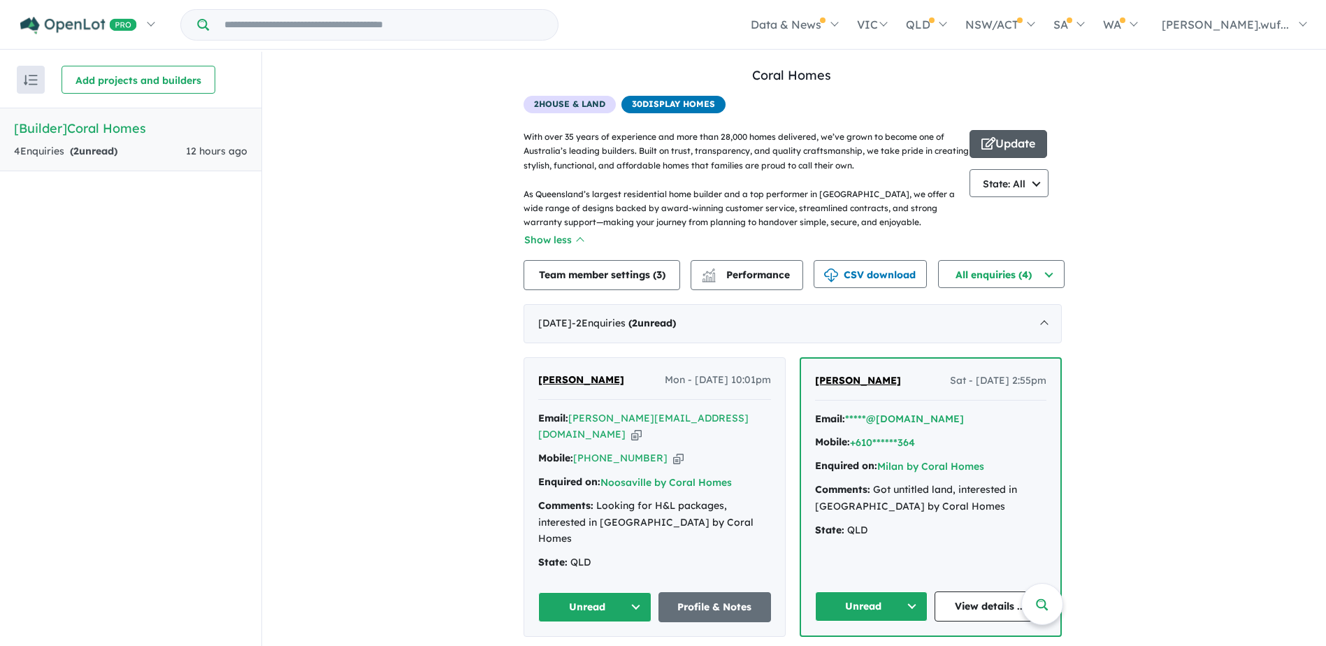
click at [1010, 134] on button "Update" at bounding box center [1009, 144] width 78 height 28
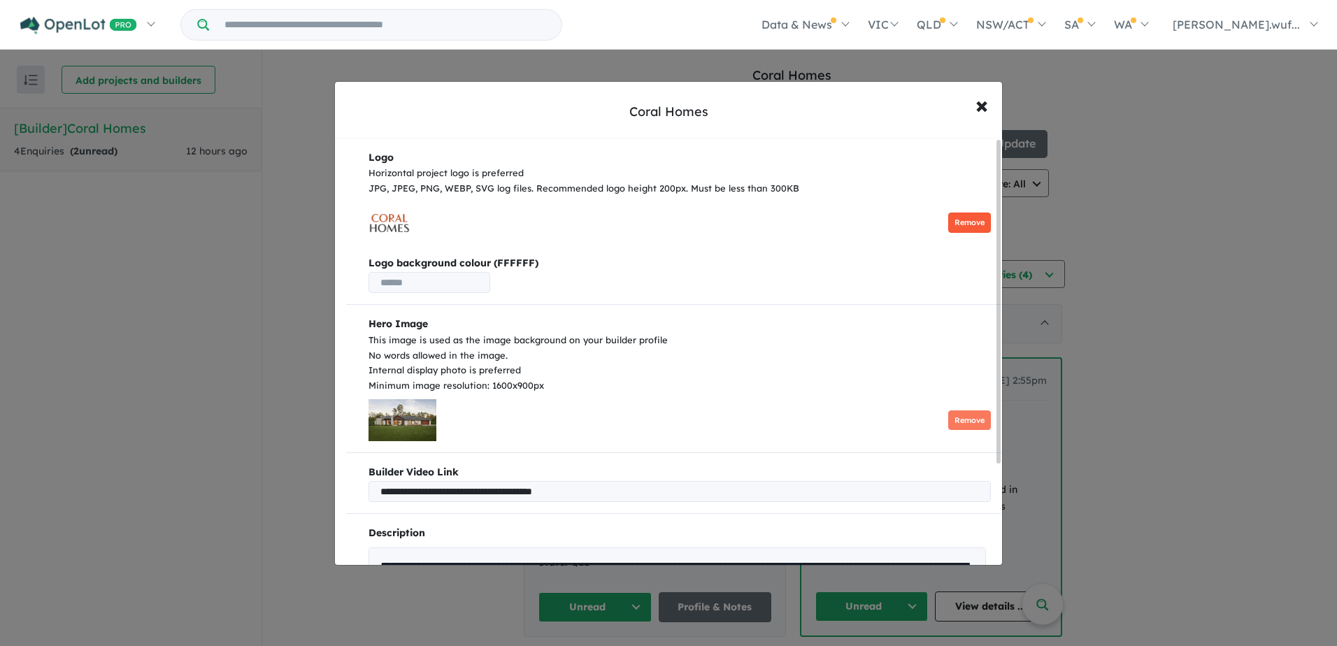
click at [949, 230] on button "Remove" at bounding box center [969, 223] width 43 height 20
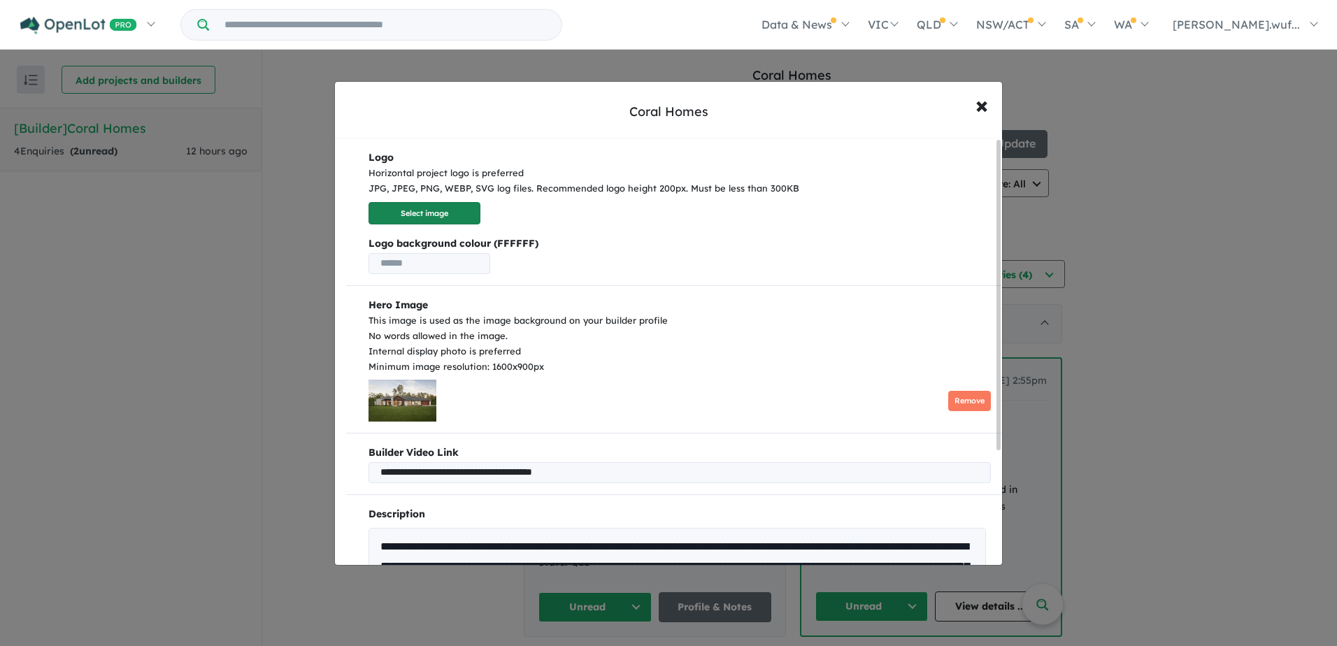
click at [463, 212] on button "Select image" at bounding box center [424, 213] width 112 height 23
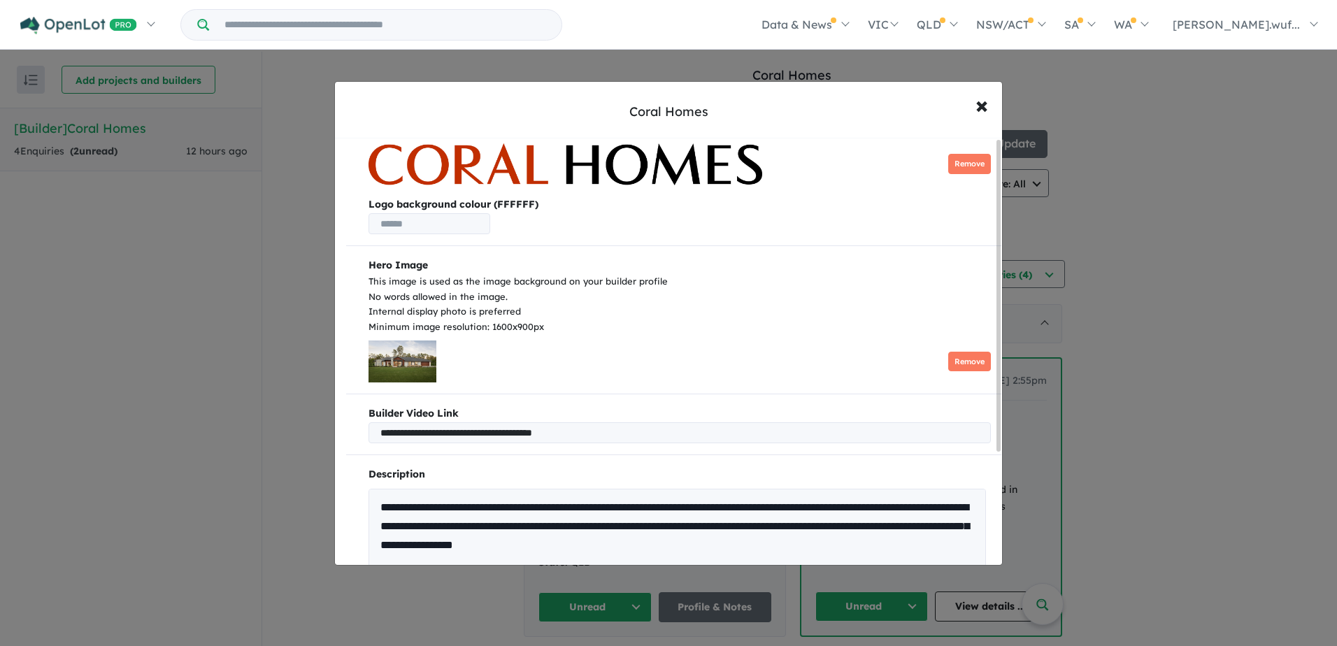
scroll to position [178, 0]
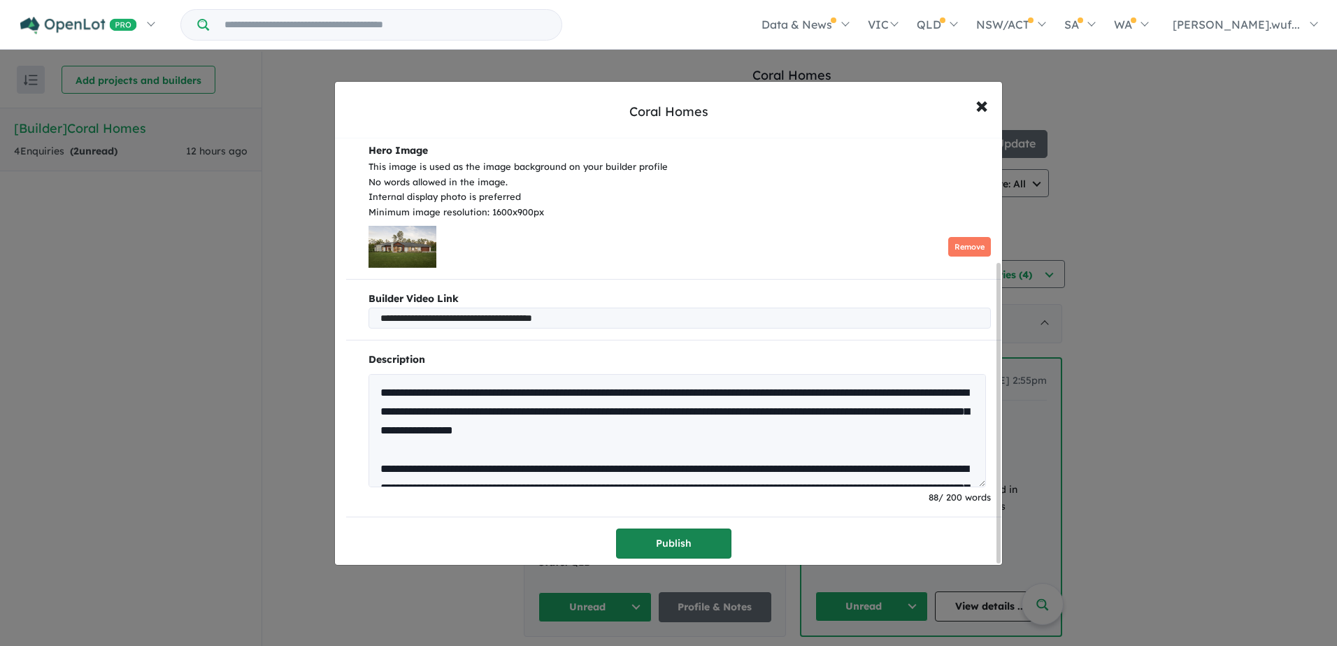
click at [668, 547] on button "Publish" at bounding box center [673, 544] width 115 height 30
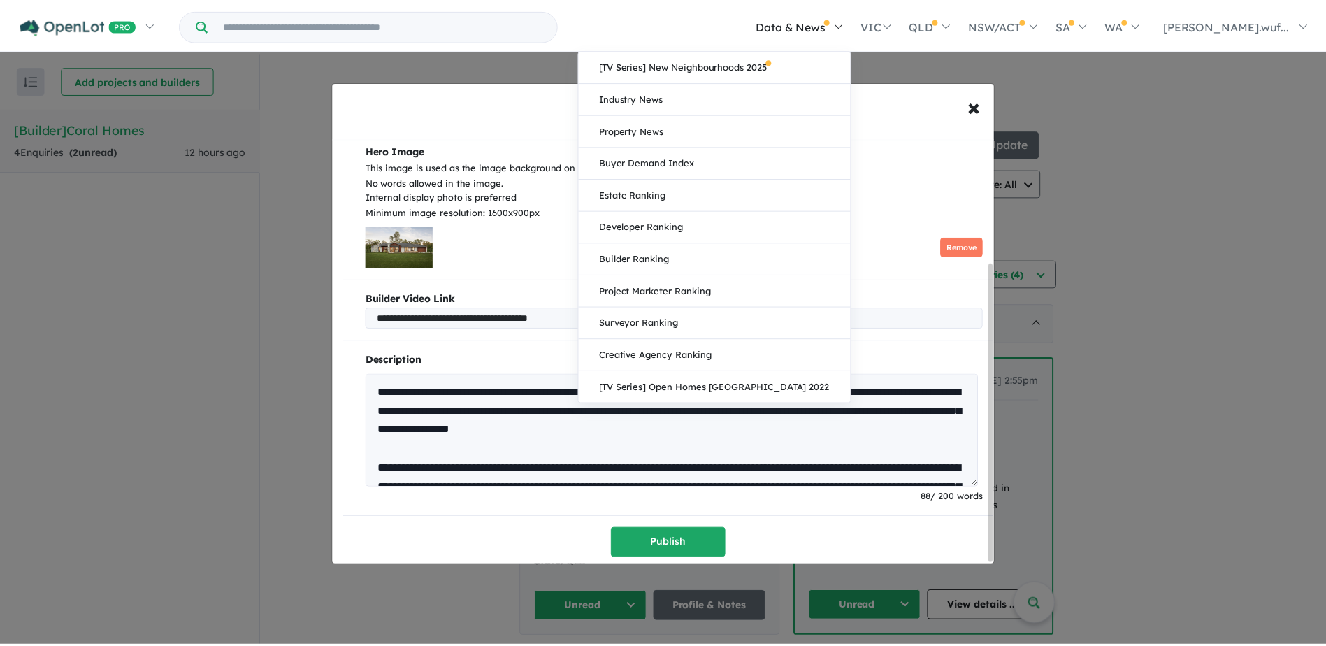
scroll to position [0, 0]
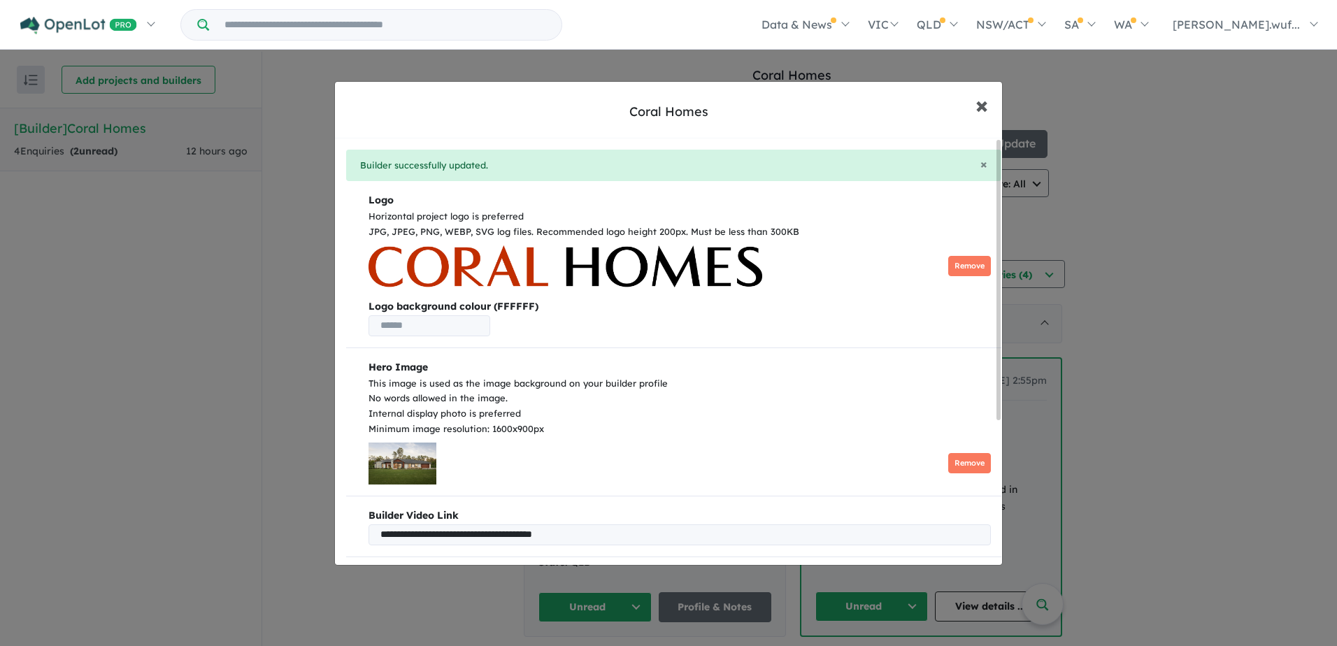
click at [974, 107] on button "× Close" at bounding box center [981, 105] width 41 height 38
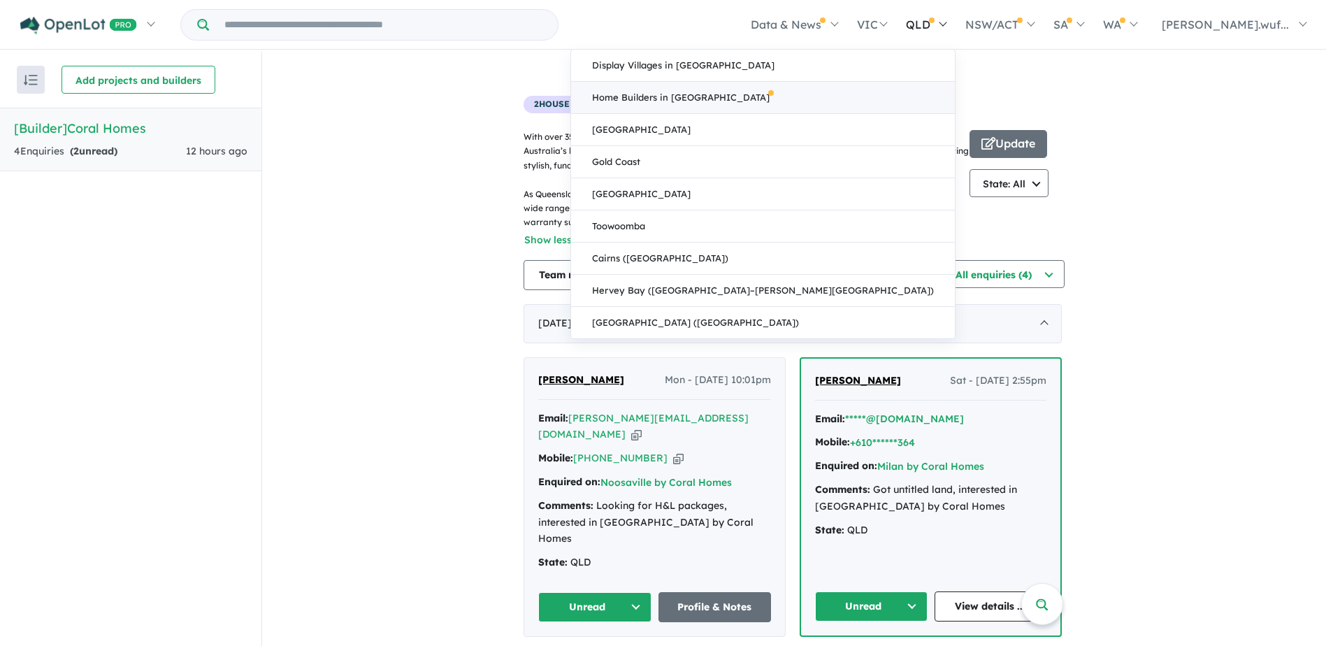
click at [877, 100] on link "Home Builders in [GEOGRAPHIC_DATA]" at bounding box center [763, 98] width 384 height 32
